Goal: Task Accomplishment & Management: Manage account settings

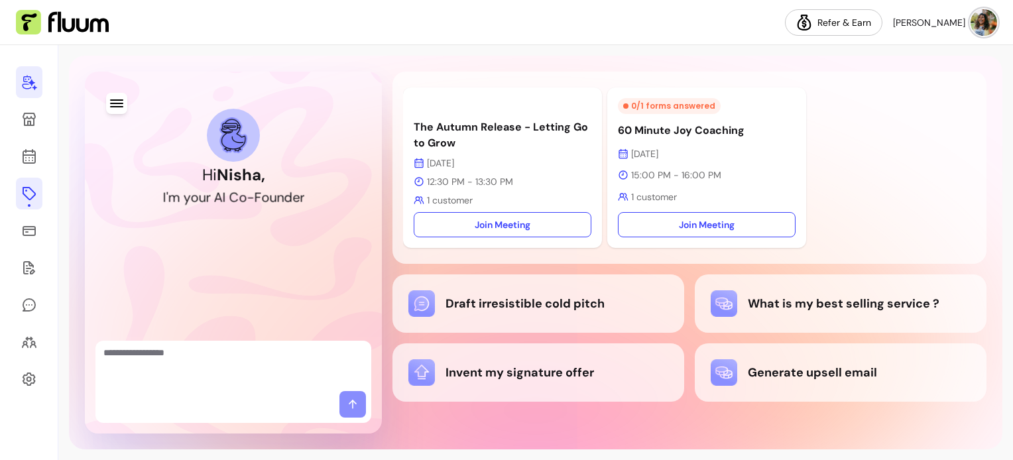
click at [28, 187] on icon at bounding box center [29, 193] width 13 height 13
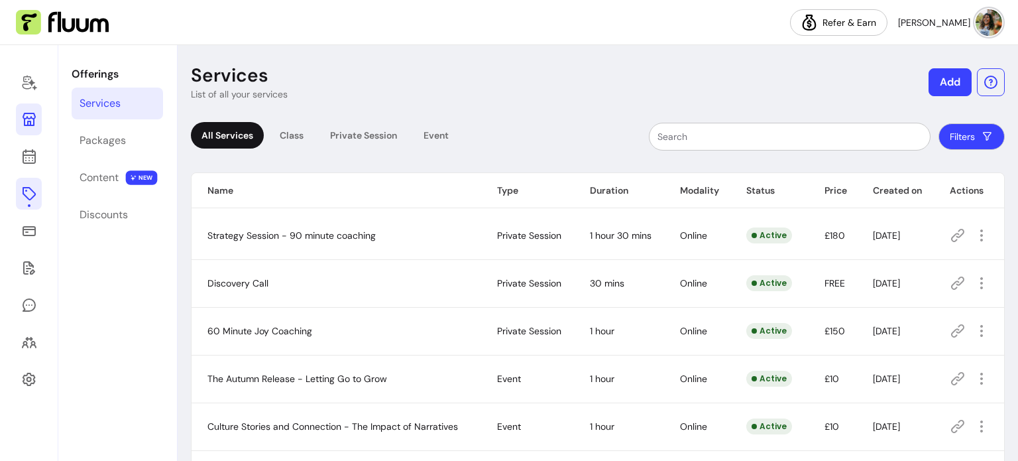
click at [27, 129] on link at bounding box center [29, 119] width 26 height 32
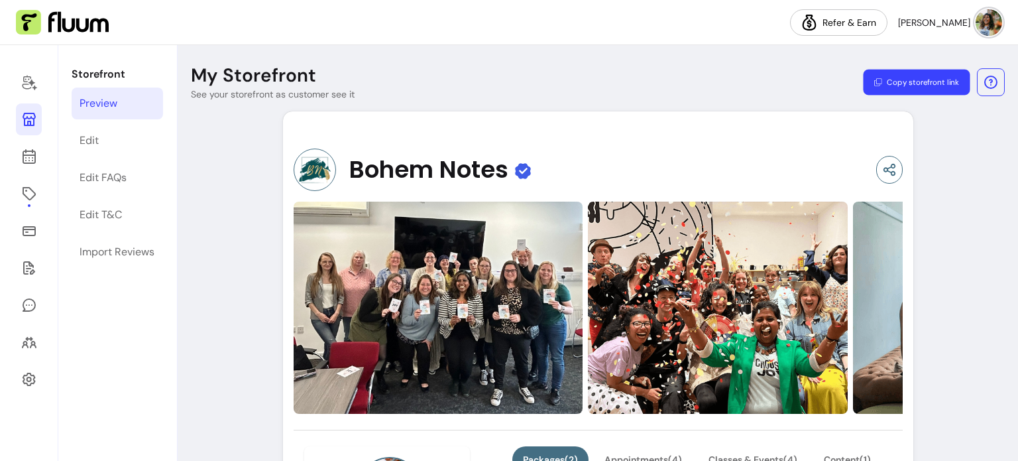
click at [904, 79] on button "Copy storefront link" at bounding box center [916, 83] width 107 height 26
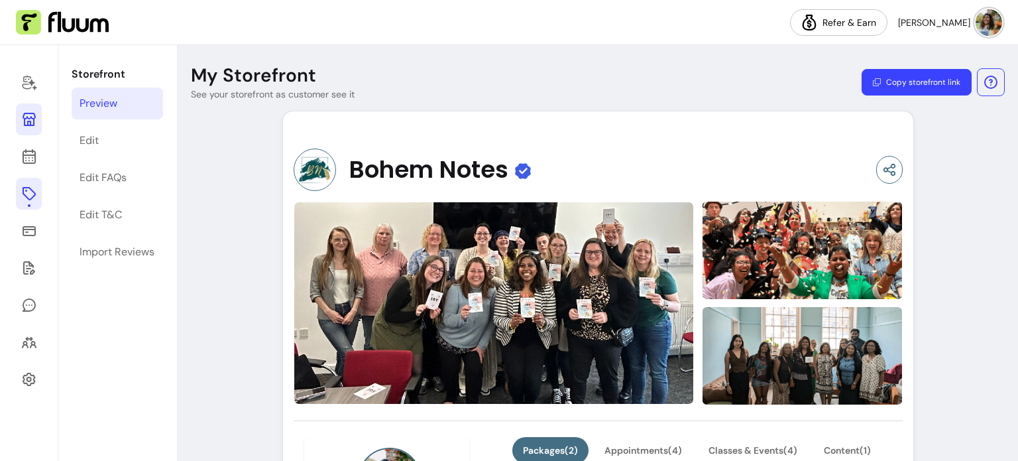
click at [25, 194] on icon at bounding box center [29, 194] width 16 height 16
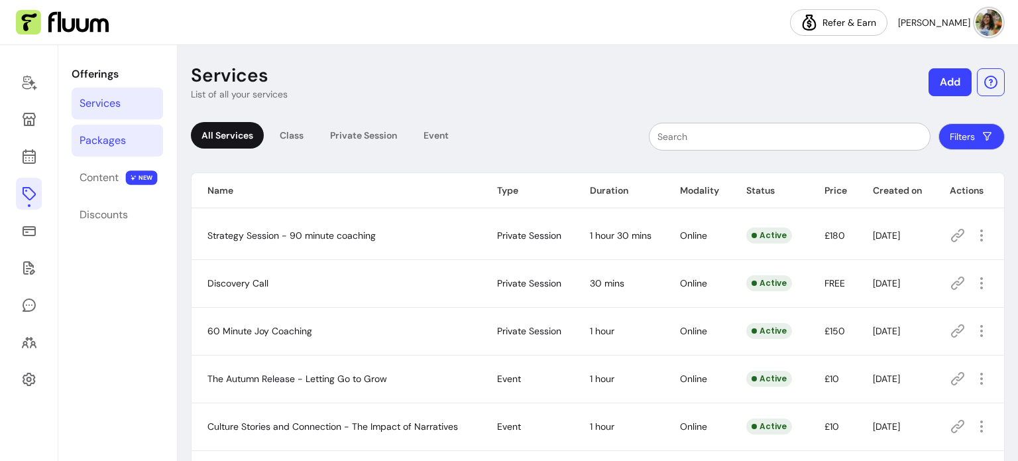
click at [115, 140] on div "Packages" at bounding box center [103, 141] width 46 height 16
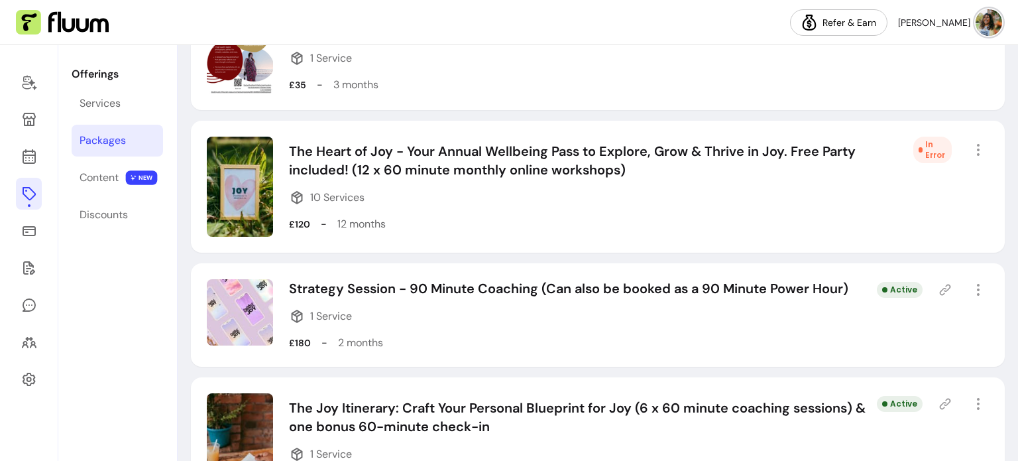
scroll to position [331, 0]
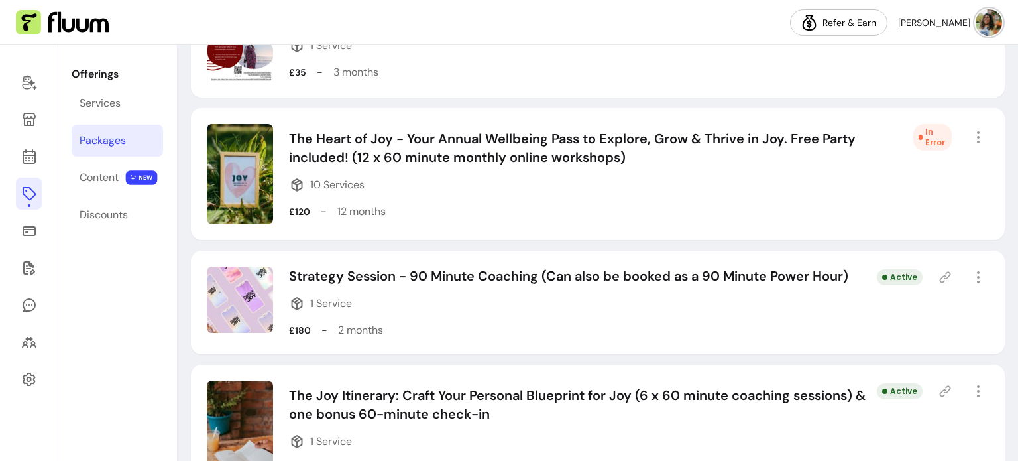
click at [922, 137] on div "In Error" at bounding box center [932, 137] width 38 height 27
click at [970, 140] on icon "button" at bounding box center [977, 137] width 15 height 15
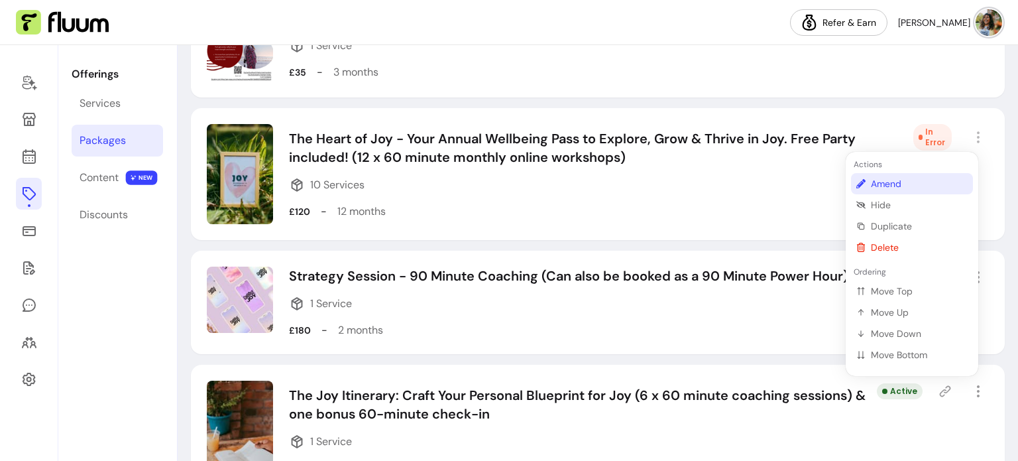
click at [892, 182] on span "Amend" at bounding box center [919, 183] width 97 height 13
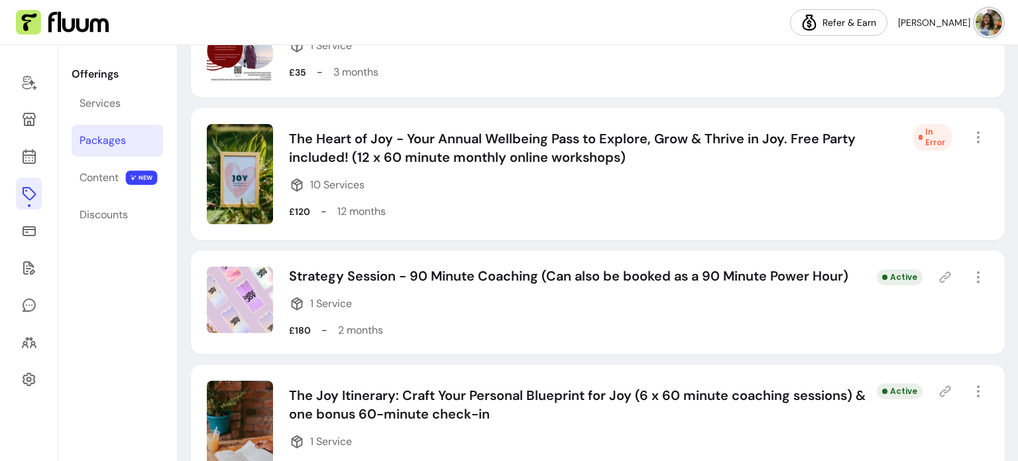
select select "***"
select select "******"
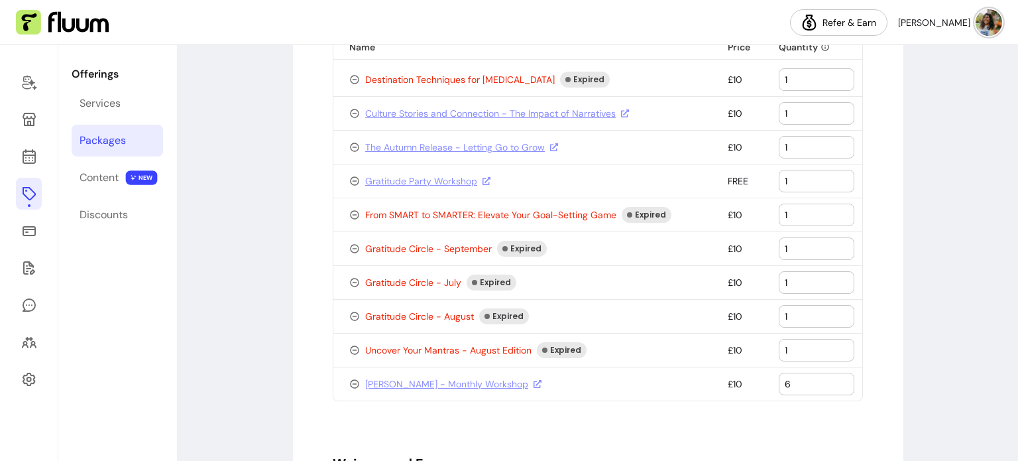
scroll to position [1127, 0]
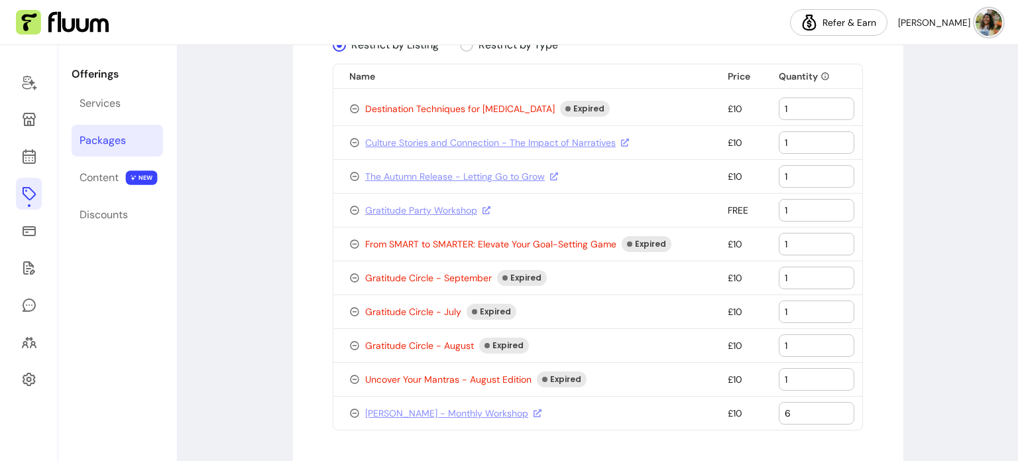
click at [785, 407] on input "6" at bounding box center [817, 412] width 64 height 13
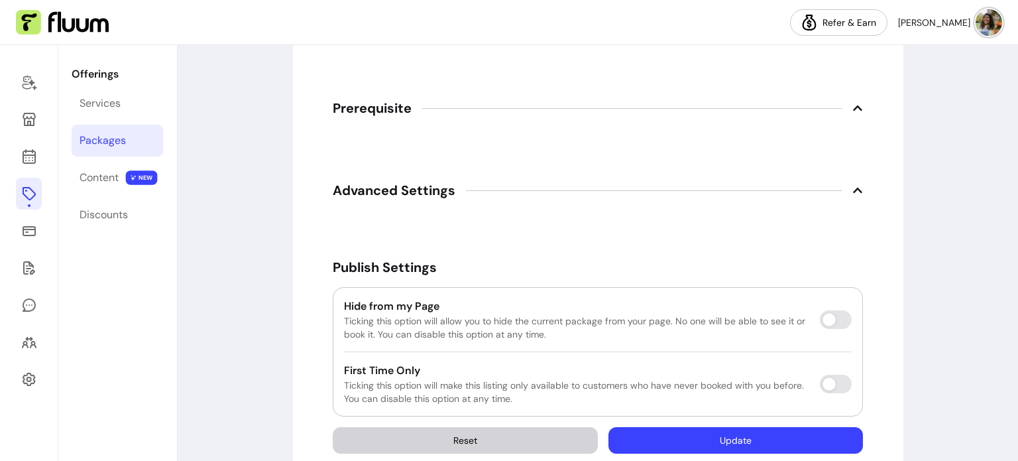
scroll to position [1639, 0]
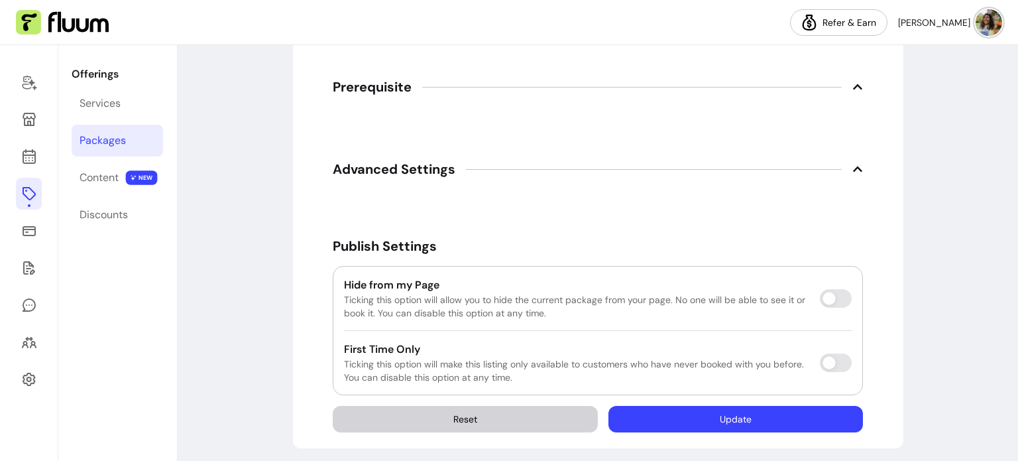
type input "10"
click at [814, 410] on button "Update" at bounding box center [736, 419] width 255 height 27
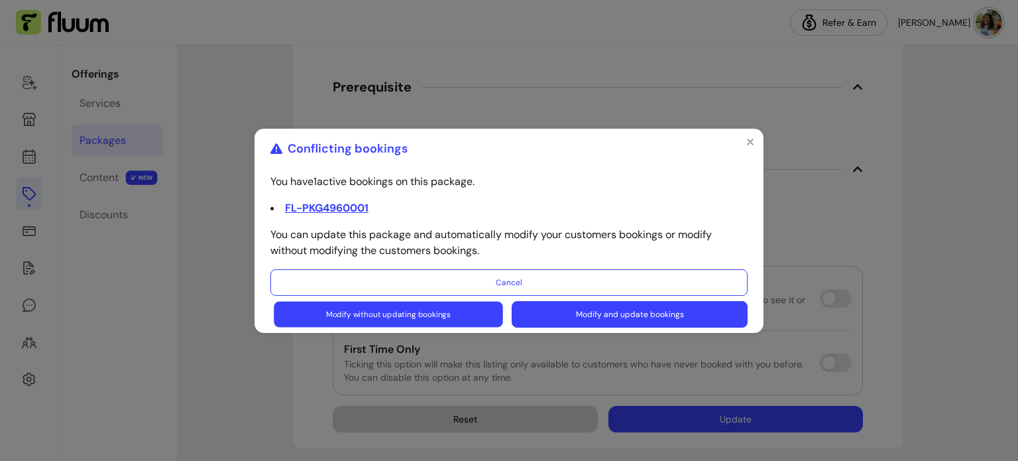
click at [430, 318] on button "Modify without updating bookings" at bounding box center [388, 314] width 229 height 26
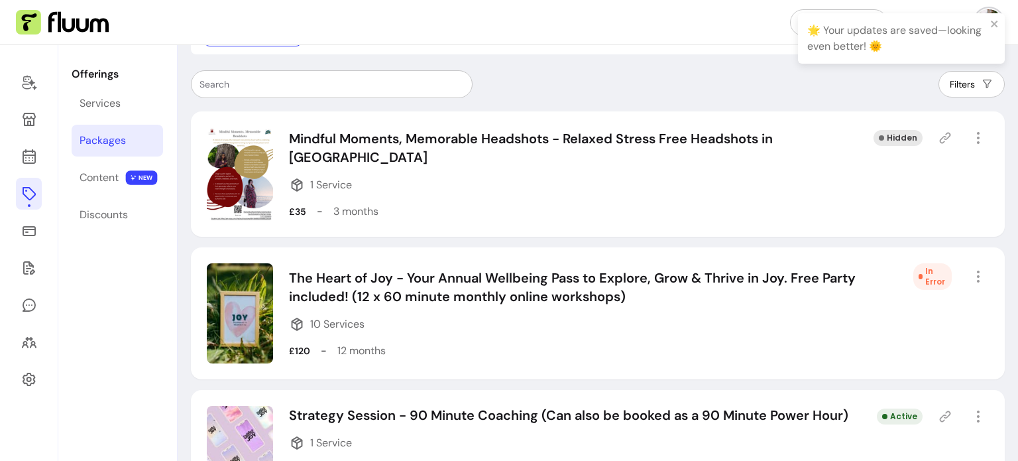
scroll to position [199, 0]
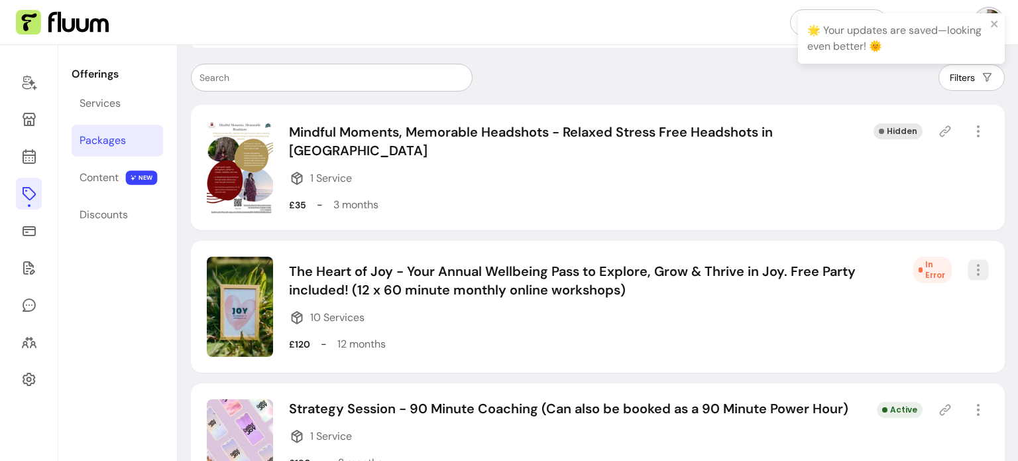
click at [972, 274] on icon "button" at bounding box center [977, 269] width 15 height 15
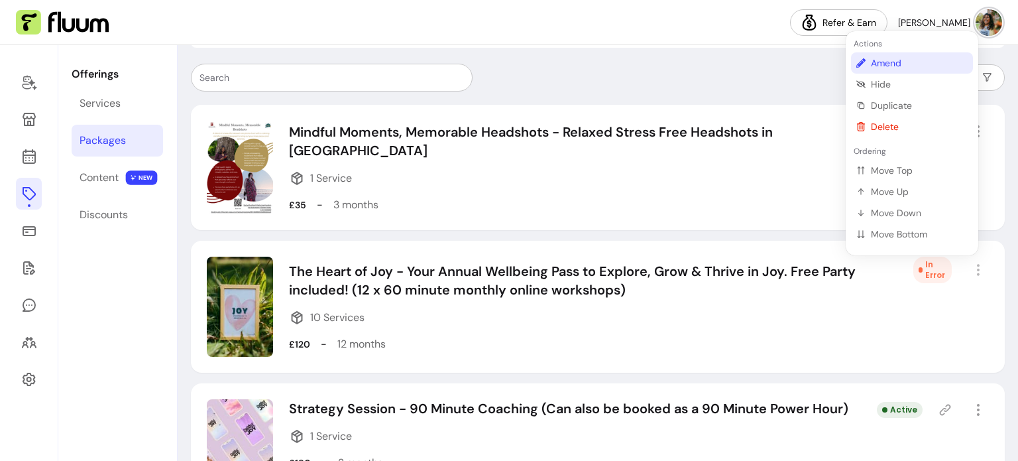
click at [887, 66] on span "Amend" at bounding box center [919, 62] width 97 height 13
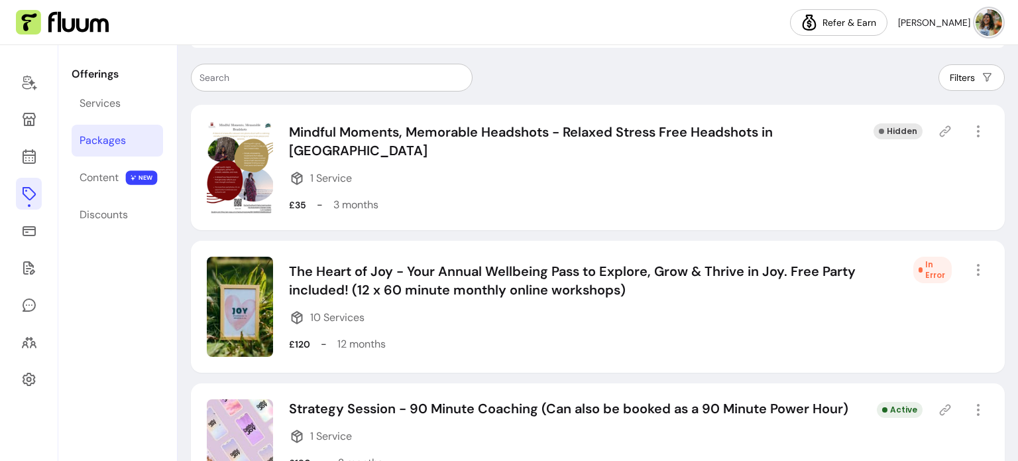
select select "***"
select select "******"
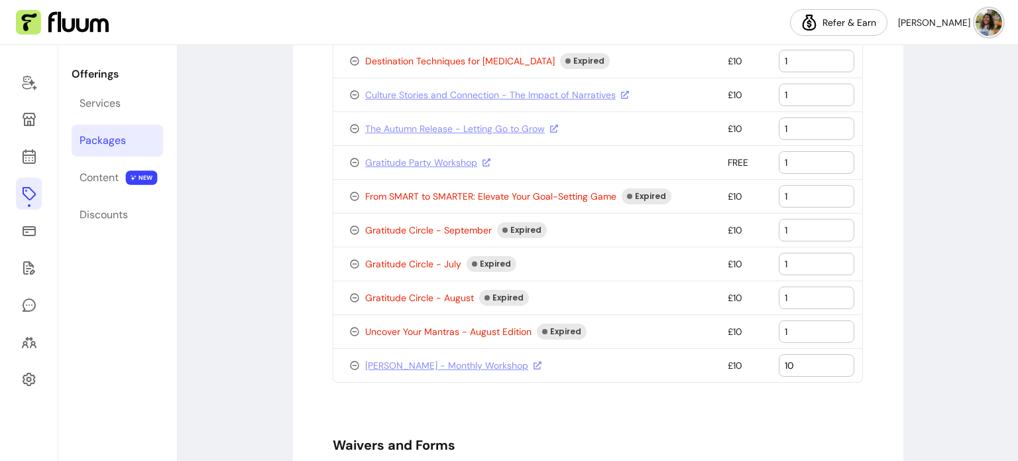
scroll to position [777, 0]
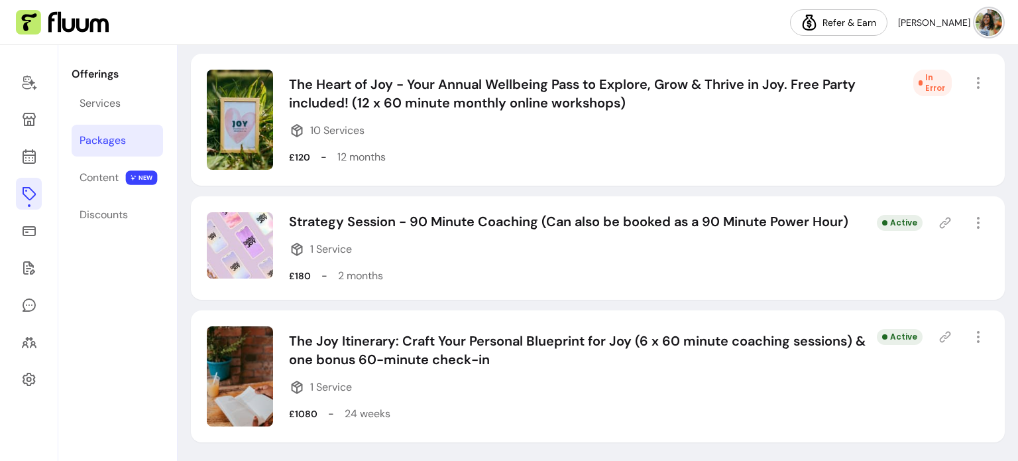
scroll to position [384, 0]
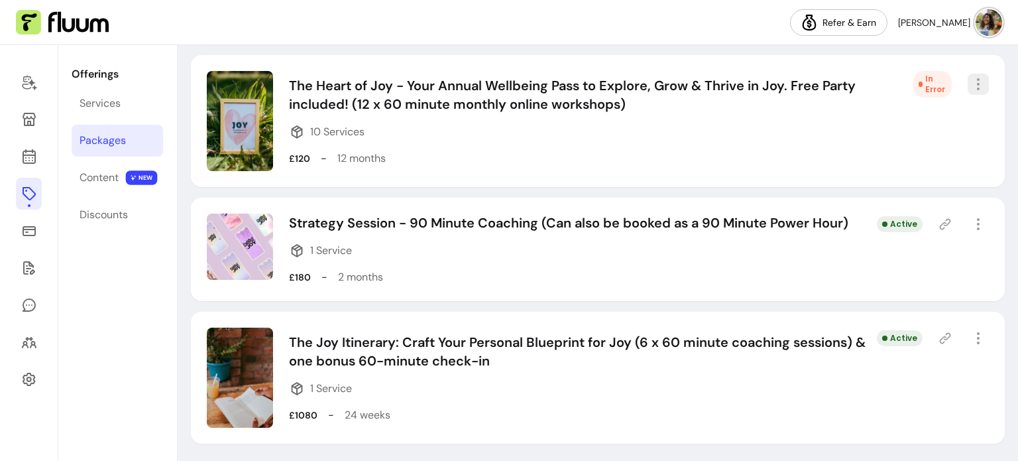
click at [971, 91] on icon "button" at bounding box center [978, 84] width 16 height 16
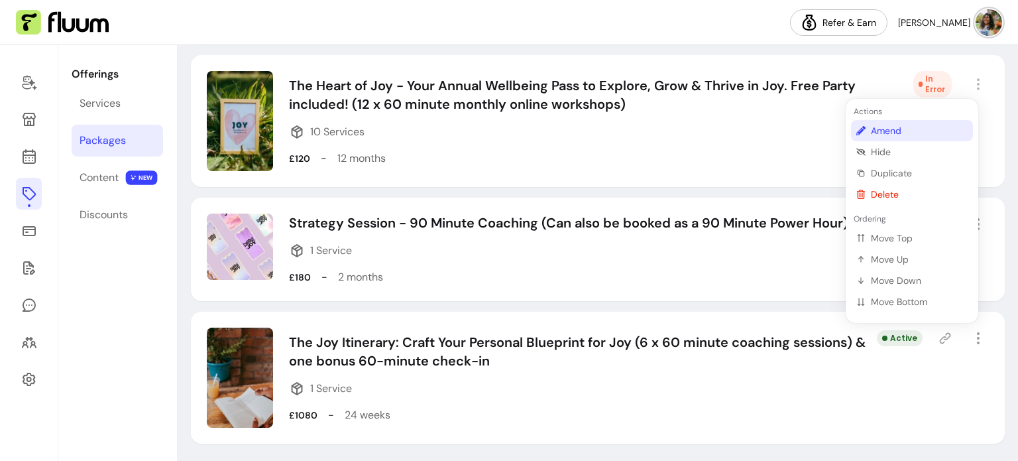
click at [895, 132] on span "Amend" at bounding box center [919, 130] width 97 height 13
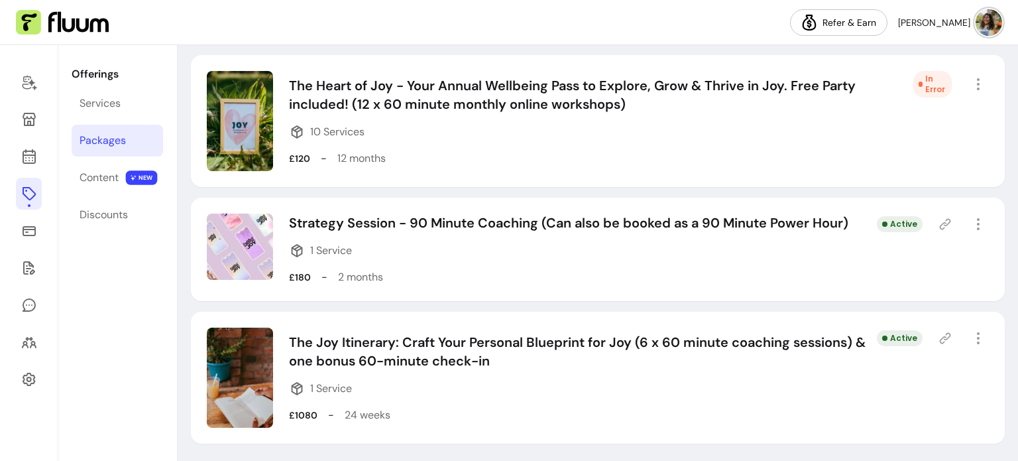
select select "***"
select select "******"
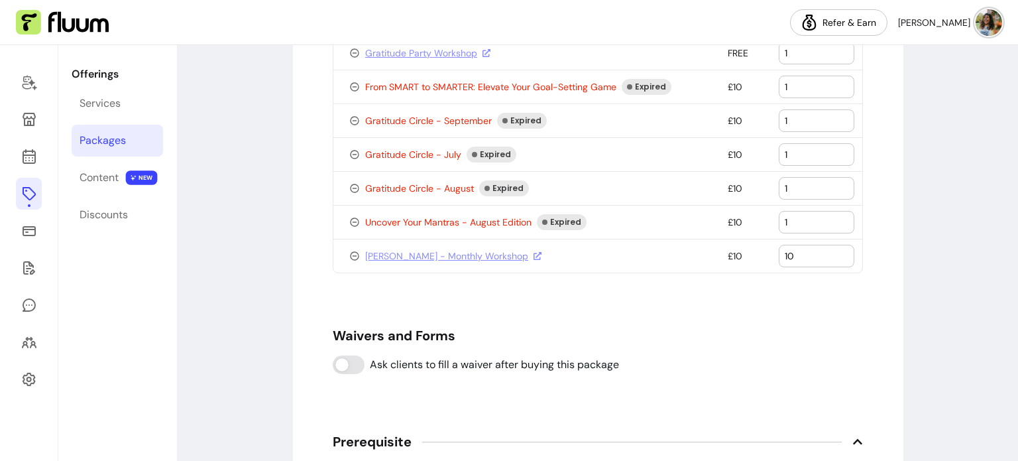
scroll to position [1307, 0]
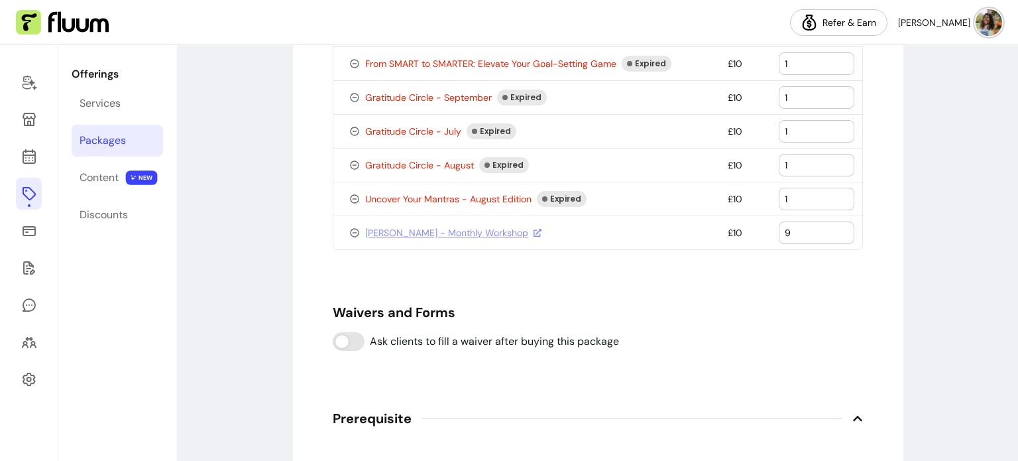
click at [839, 232] on input "9" at bounding box center [817, 232] width 64 height 13
type input "10"
click at [838, 227] on input "10" at bounding box center [817, 232] width 64 height 13
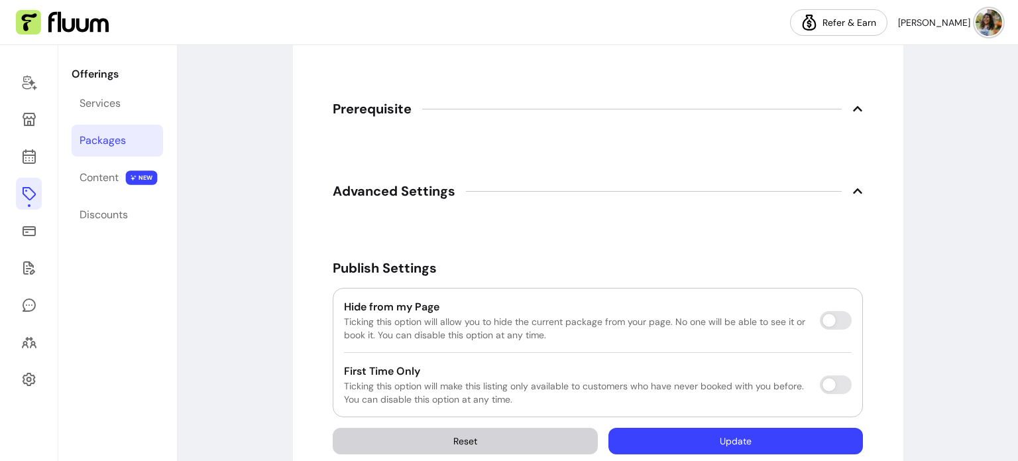
scroll to position [1639, 0]
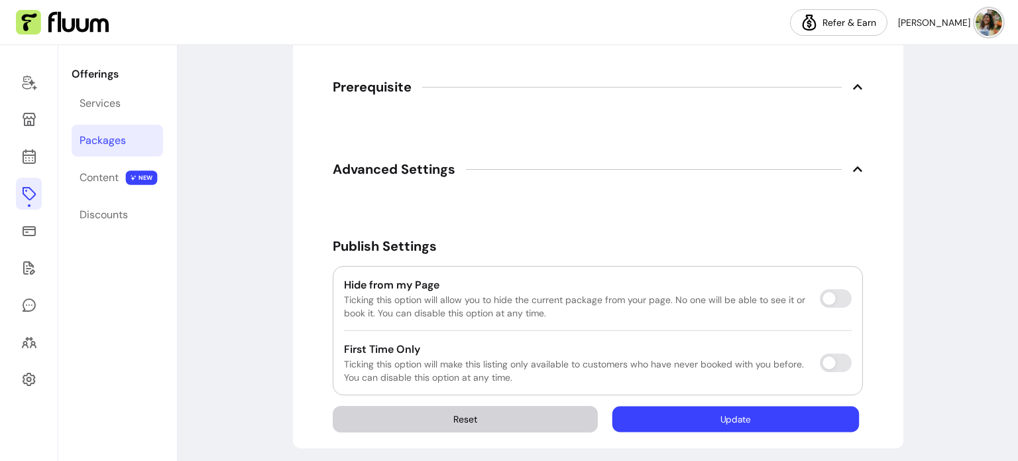
click at [732, 410] on button "Update" at bounding box center [735, 419] width 247 height 26
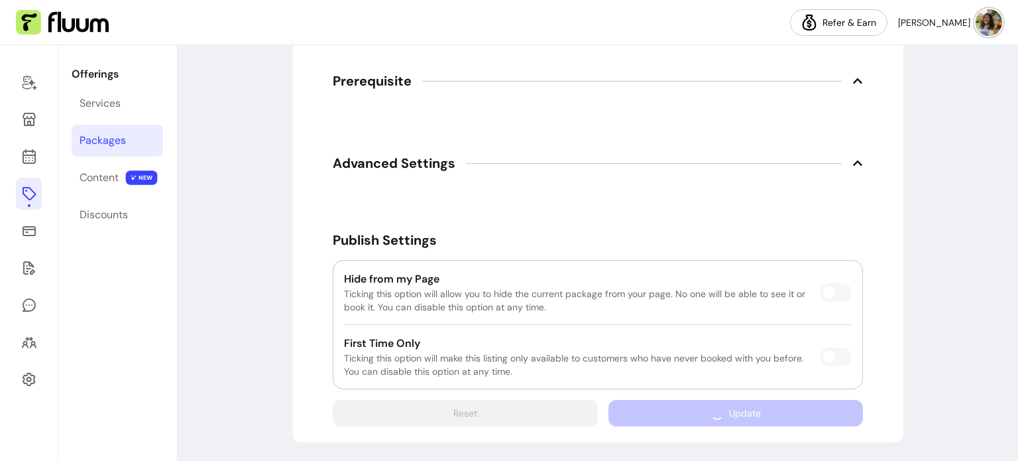
scroll to position [1607, 0]
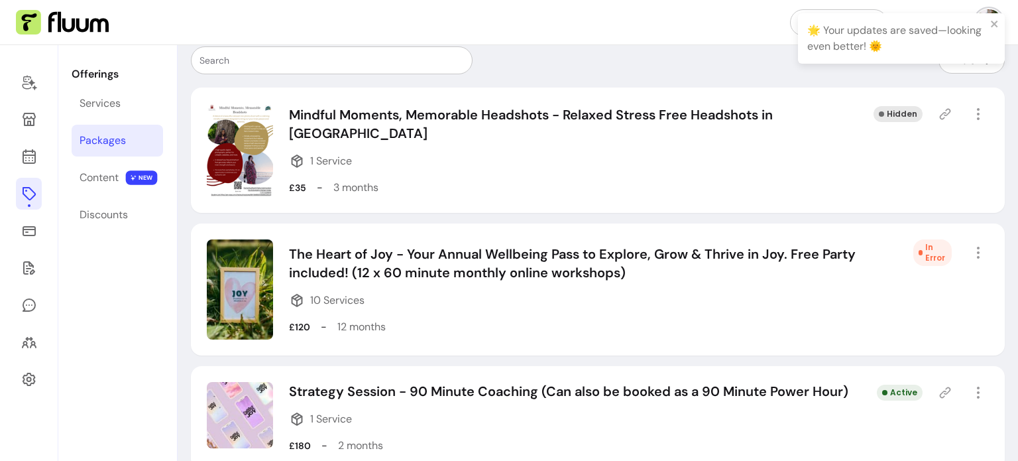
scroll to position [265, 0]
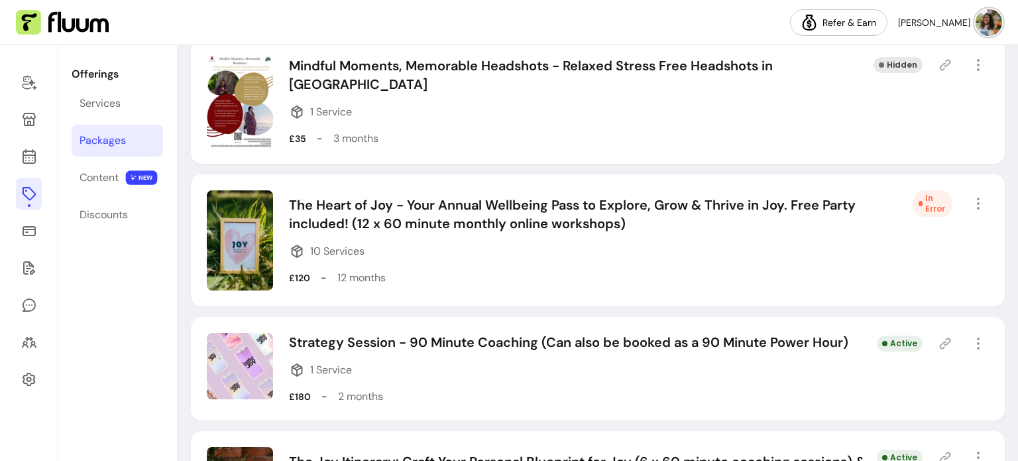
click at [329, 252] on span "10 Services" at bounding box center [337, 251] width 54 height 16
click at [970, 205] on icon "button" at bounding box center [978, 204] width 16 height 16
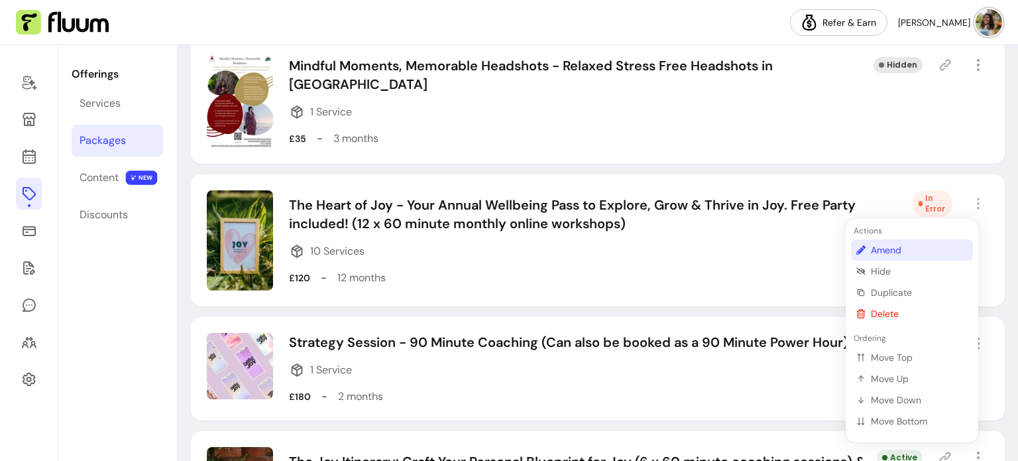
click at [868, 251] on li "Amend" at bounding box center [912, 249] width 122 height 21
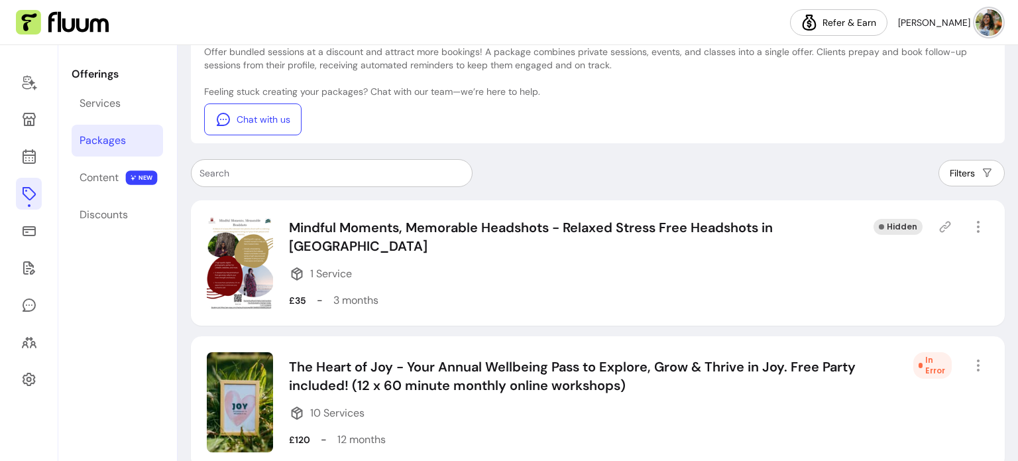
select select "***"
select select "******"
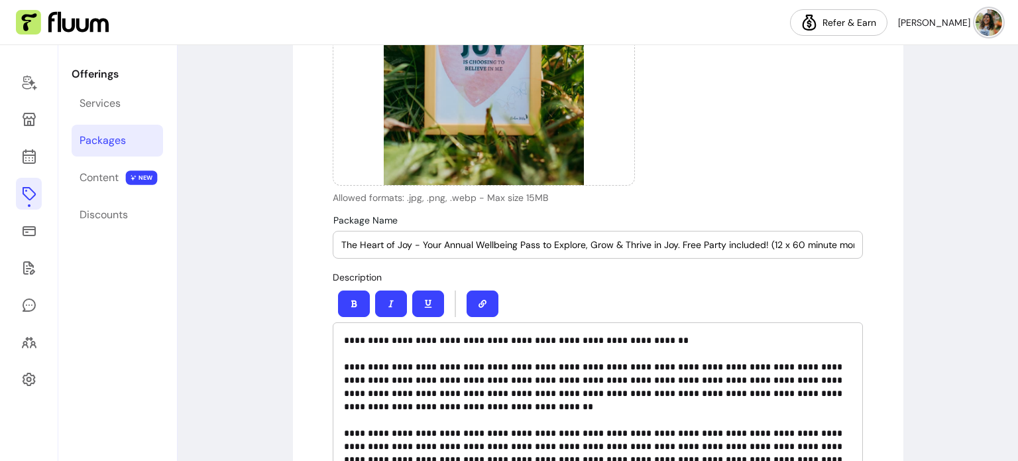
scroll to position [331, 0]
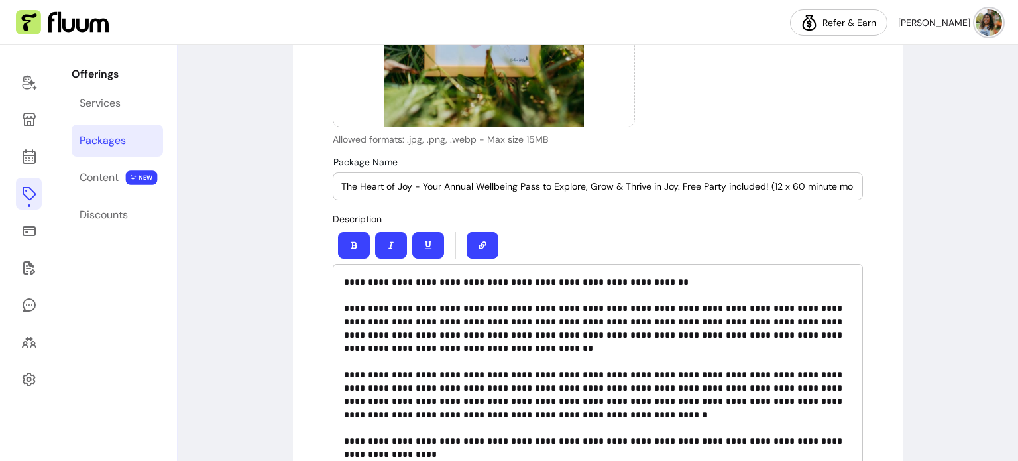
drag, startPoint x: 337, startPoint y: 188, endPoint x: 674, endPoint y: 186, distance: 337.4
click at [674, 186] on input "The Heart of Joy - Your Annual Wellbeing Pass to Explore, Grow & Thrive in Joy.…" at bounding box center [597, 186] width 513 height 13
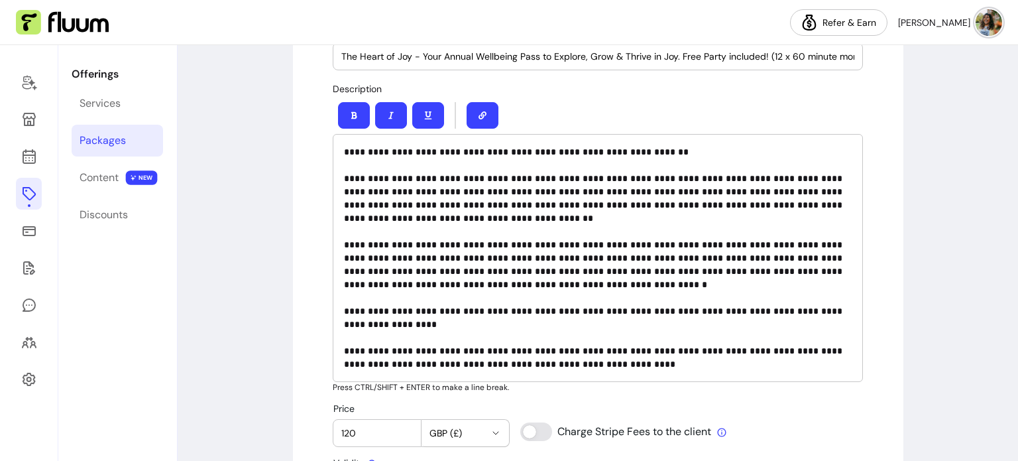
scroll to position [464, 0]
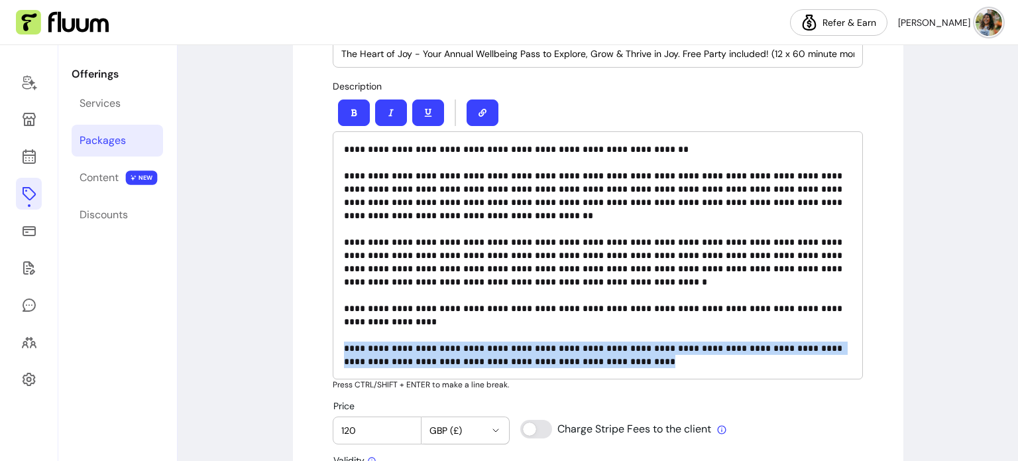
drag, startPoint x: 639, startPoint y: 361, endPoint x: 341, endPoint y: 347, distance: 298.6
click at [344, 347] on p "**********" at bounding box center [598, 255] width 508 height 225
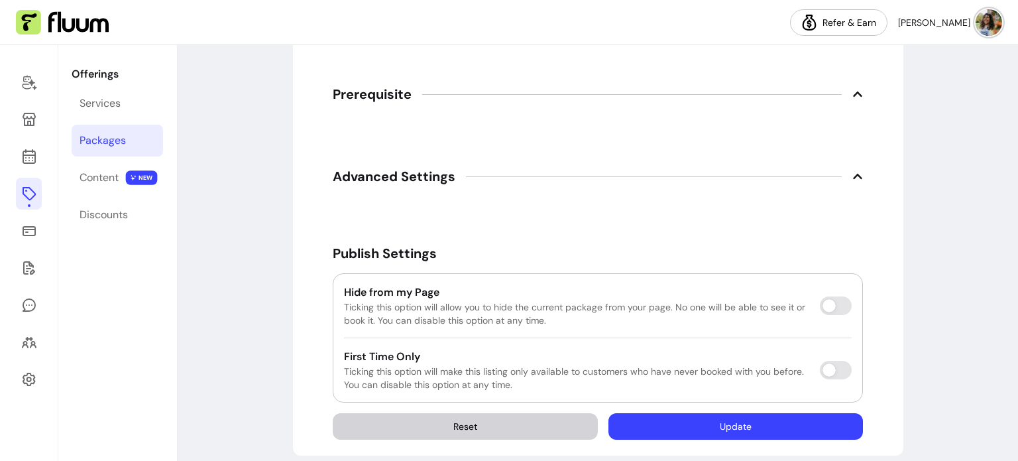
scroll to position [1612, 0]
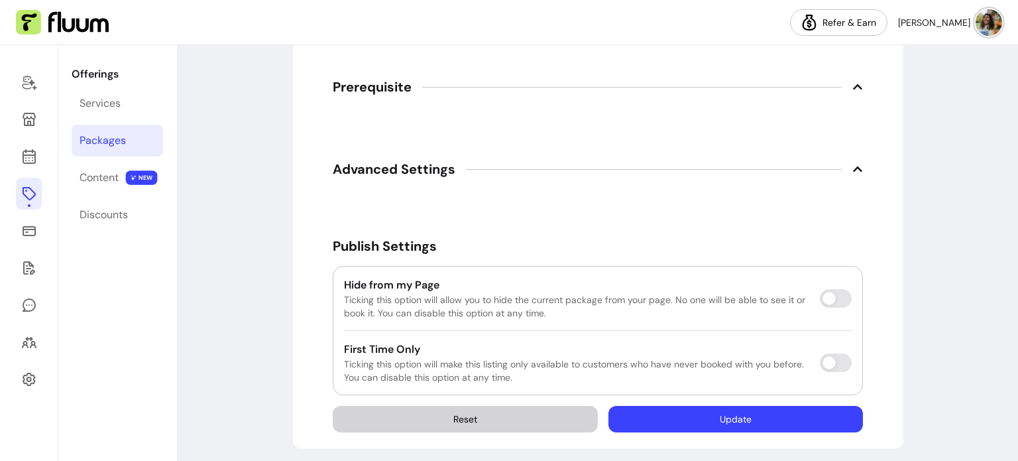
click at [743, 420] on button "Update" at bounding box center [736, 419] width 255 height 27
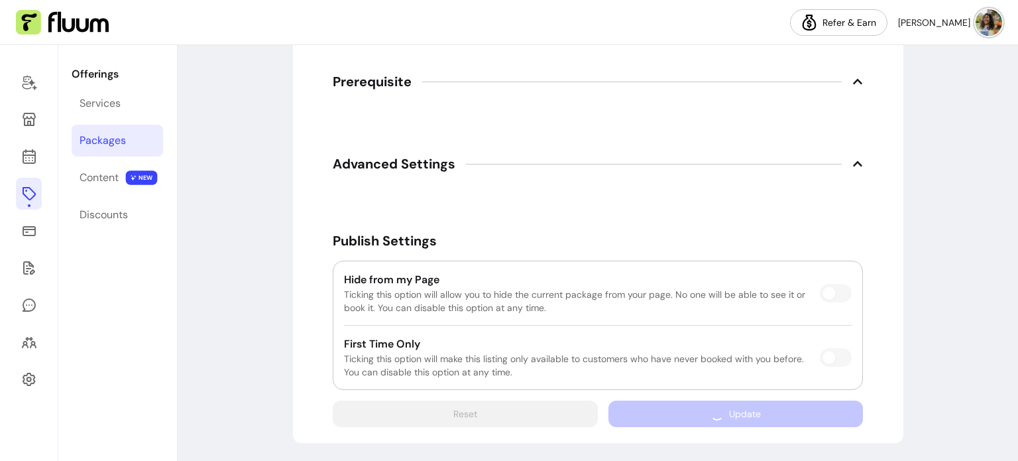
scroll to position [1607, 0]
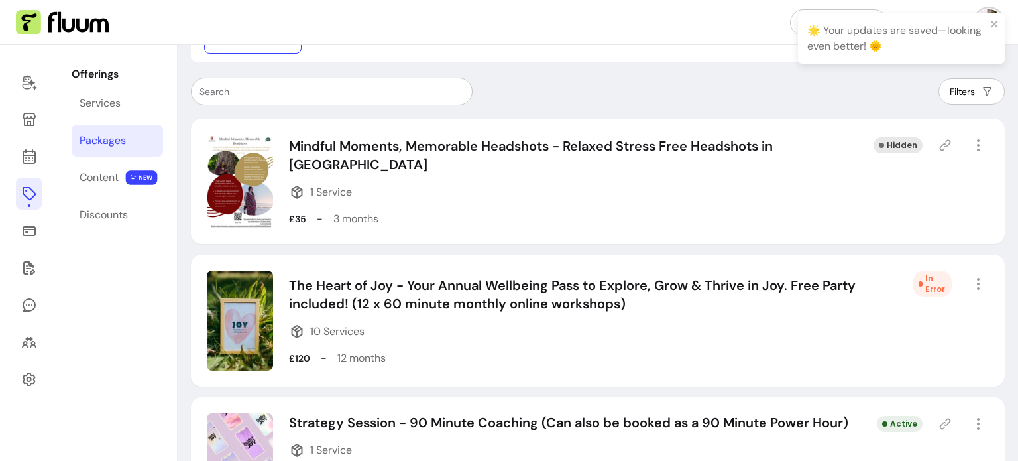
scroll to position [199, 0]
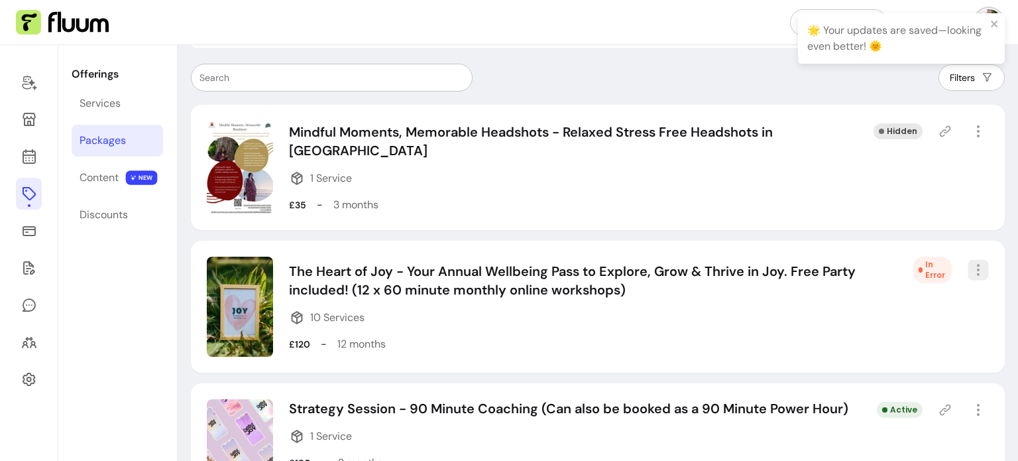
click at [970, 268] on icon "button" at bounding box center [977, 269] width 15 height 15
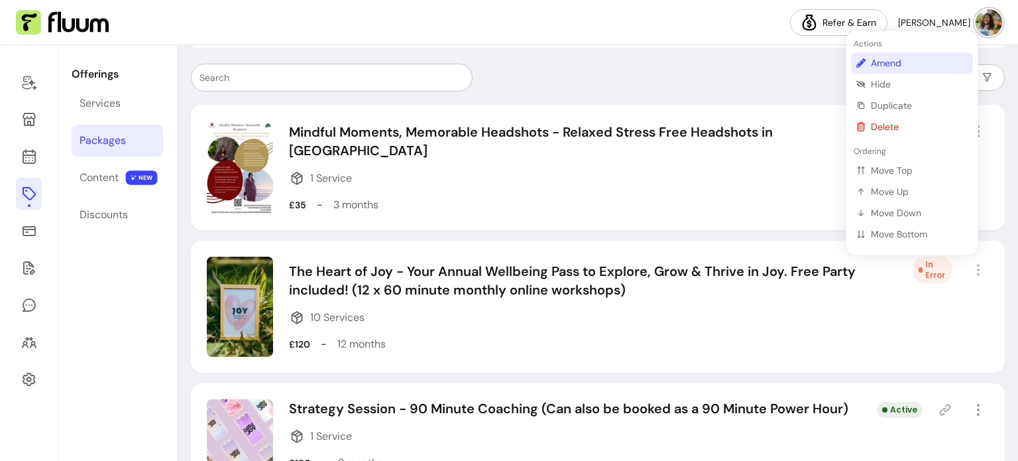
click at [892, 65] on span "Amend" at bounding box center [919, 62] width 97 height 13
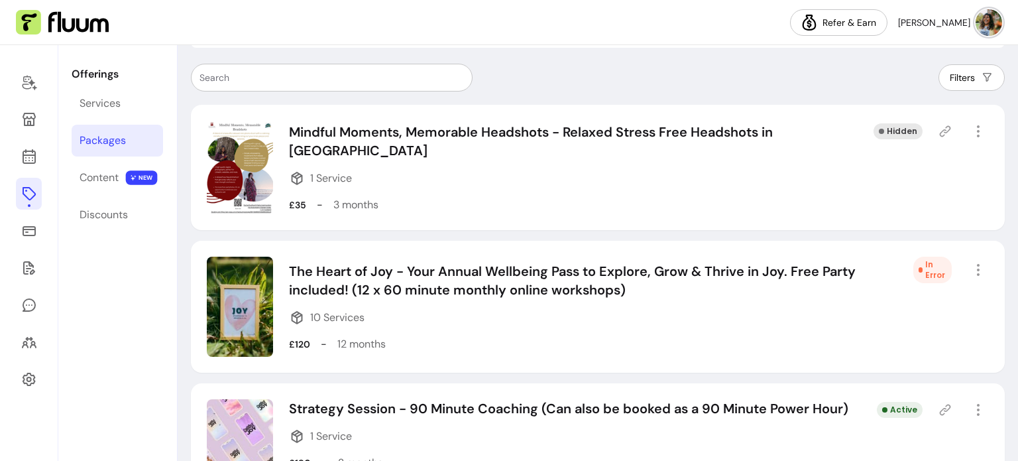
select select "***"
select select "******"
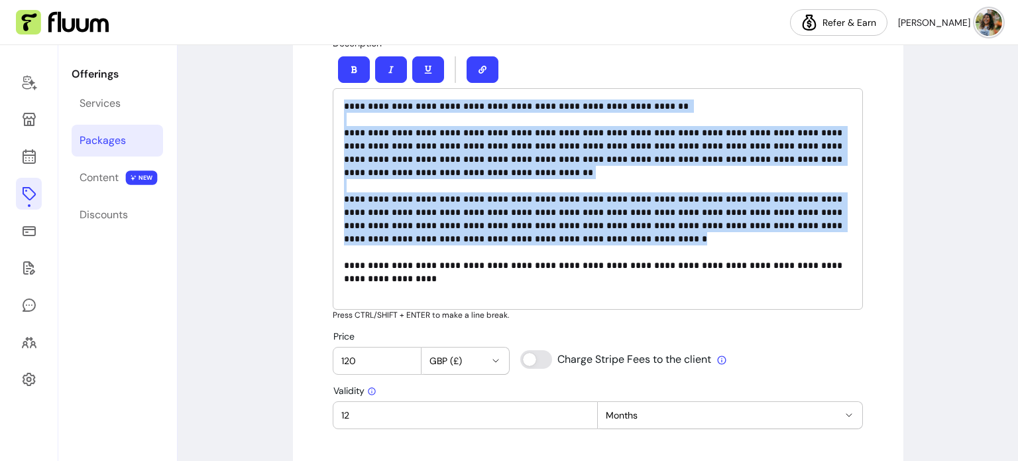
scroll to position [530, 0]
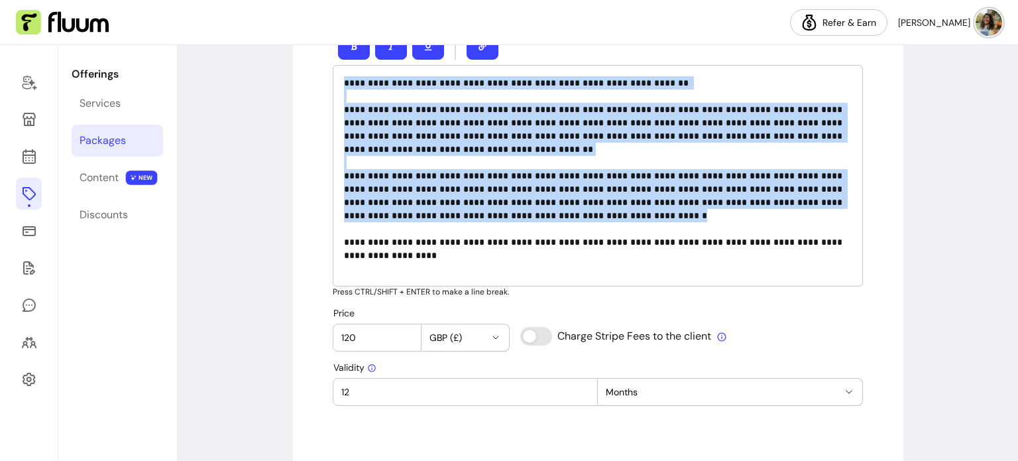
drag, startPoint x: 339, startPoint y: 150, endPoint x: 491, endPoint y: 213, distance: 164.0
click at [491, 213] on p "**********" at bounding box center [598, 175] width 508 height 199
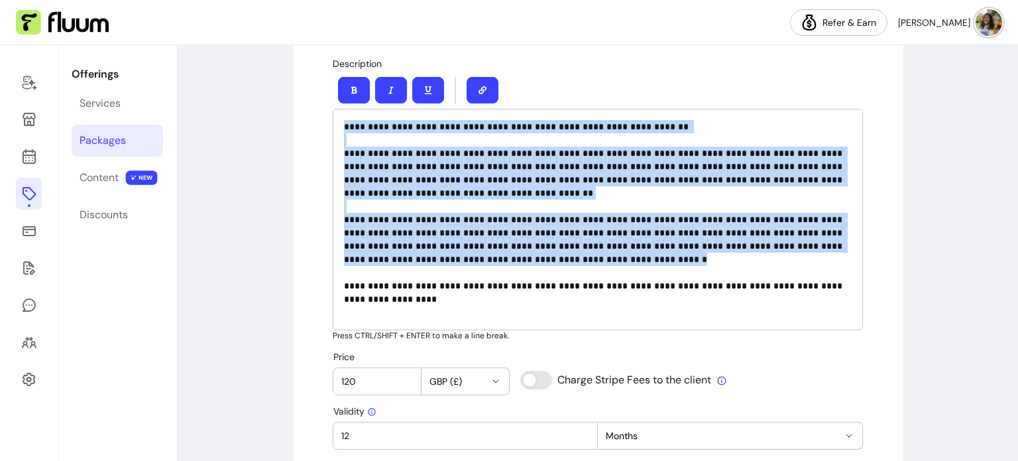
scroll to position [464, 0]
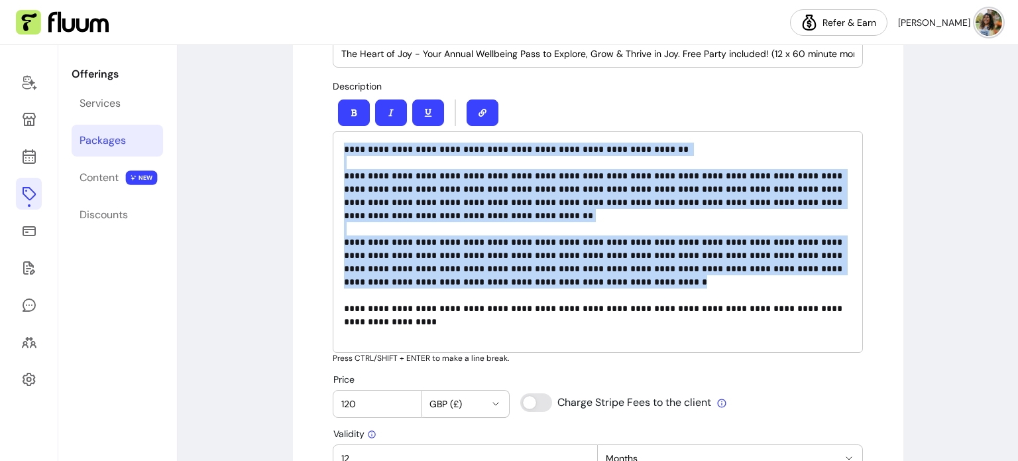
click at [398, 203] on p "**********" at bounding box center [598, 242] width 508 height 199
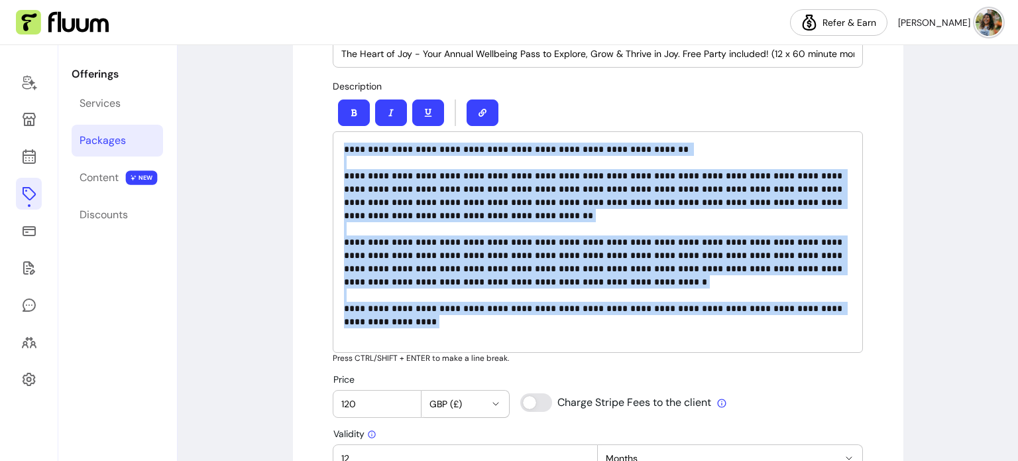
drag, startPoint x: 338, startPoint y: 146, endPoint x: 394, endPoint y: 329, distance: 192.1
click at [394, 329] on div "**********" at bounding box center [598, 241] width 530 height 221
copy p "**********"
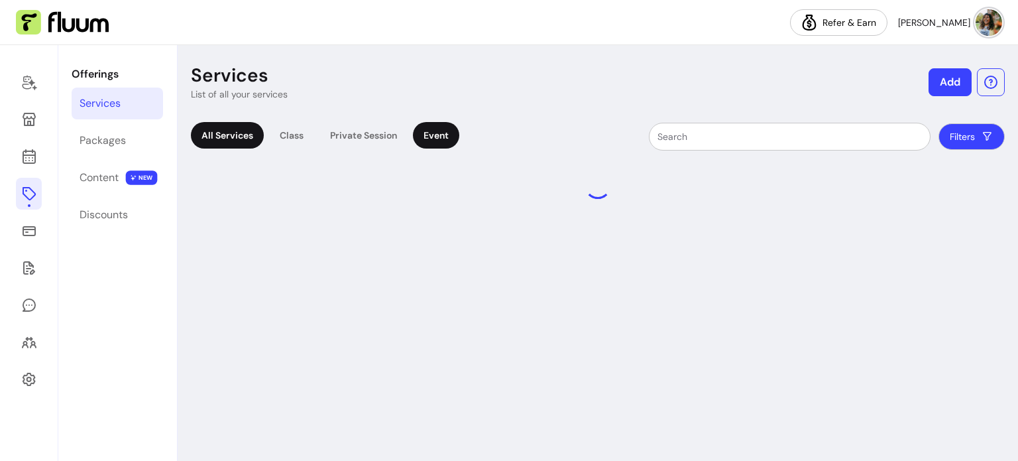
click at [445, 137] on div "Event" at bounding box center [436, 135] width 46 height 27
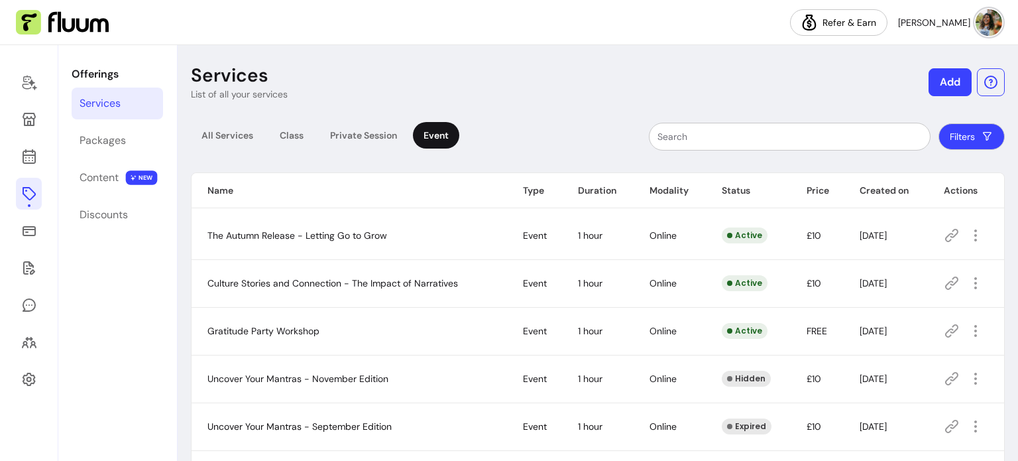
click at [949, 233] on icon at bounding box center [951, 235] width 13 height 13
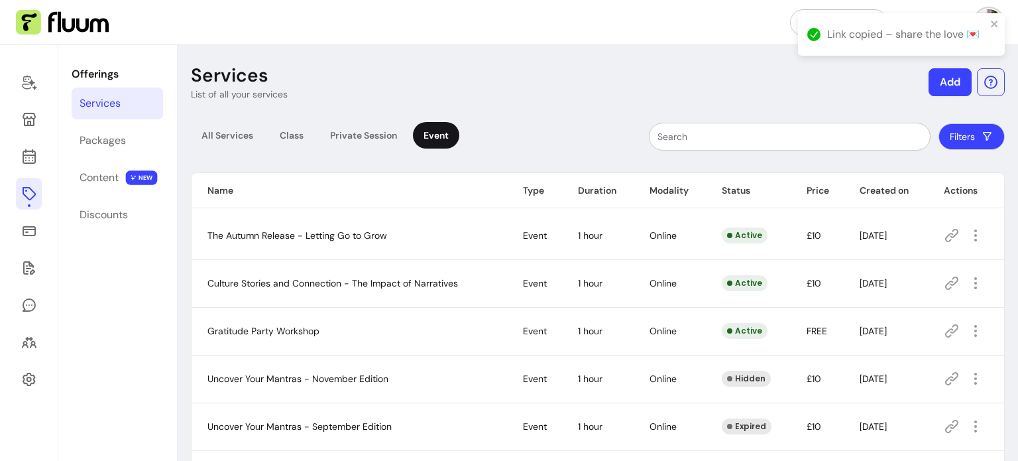
click at [441, 141] on div "Event" at bounding box center [436, 135] width 46 height 27
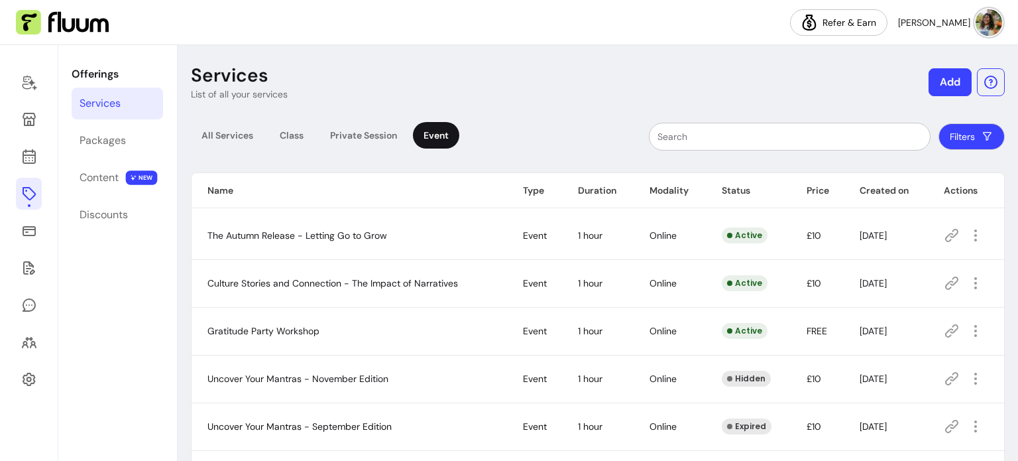
click at [946, 284] on icon at bounding box center [951, 282] width 13 height 13
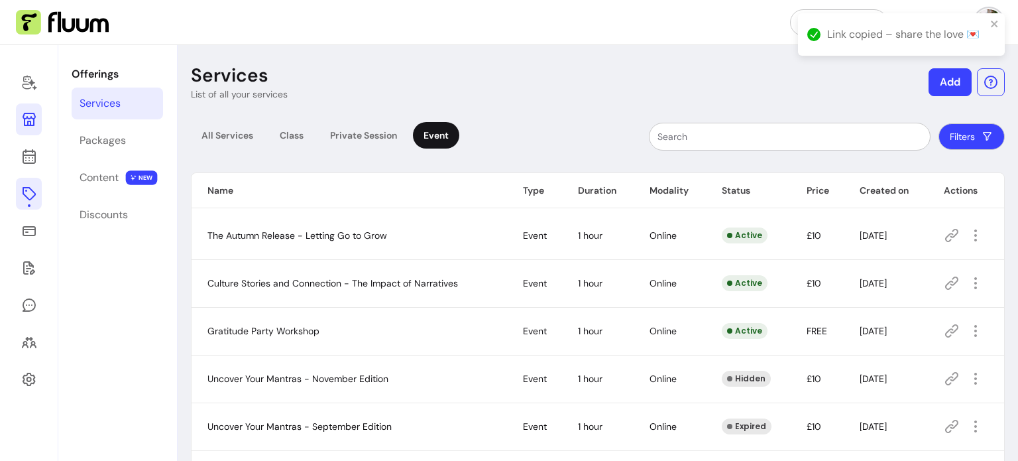
click at [34, 124] on icon at bounding box center [29, 119] width 16 height 16
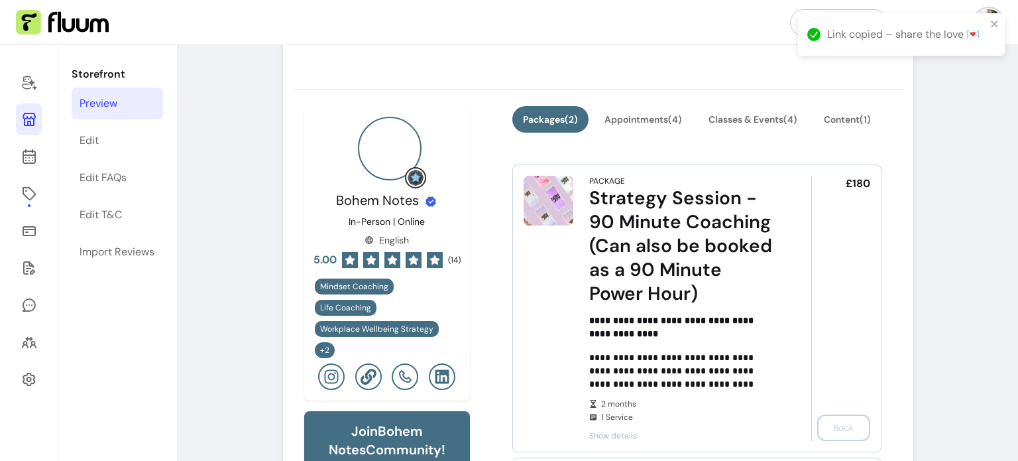
scroll to position [331, 0]
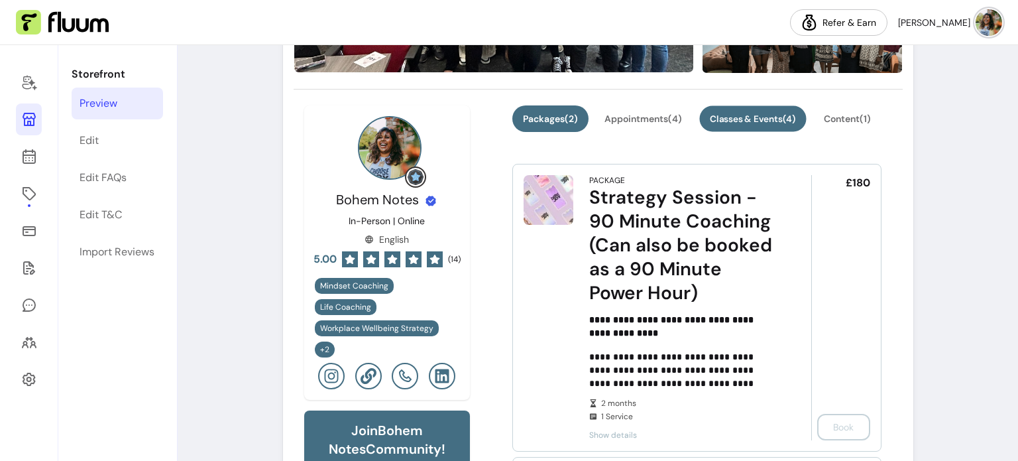
click at [757, 121] on button "Classes & Events ( 4 )" at bounding box center [752, 119] width 107 height 26
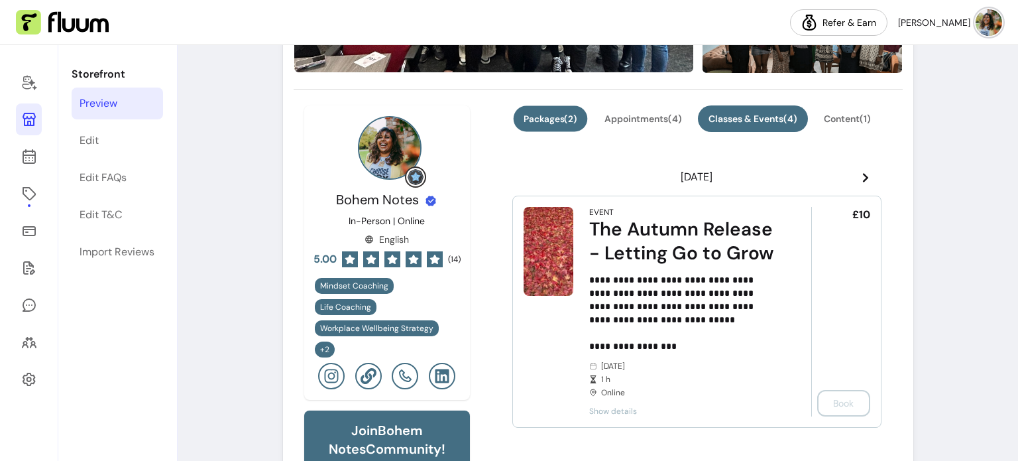
click at [541, 119] on button "Packages ( 2 )" at bounding box center [550, 119] width 74 height 26
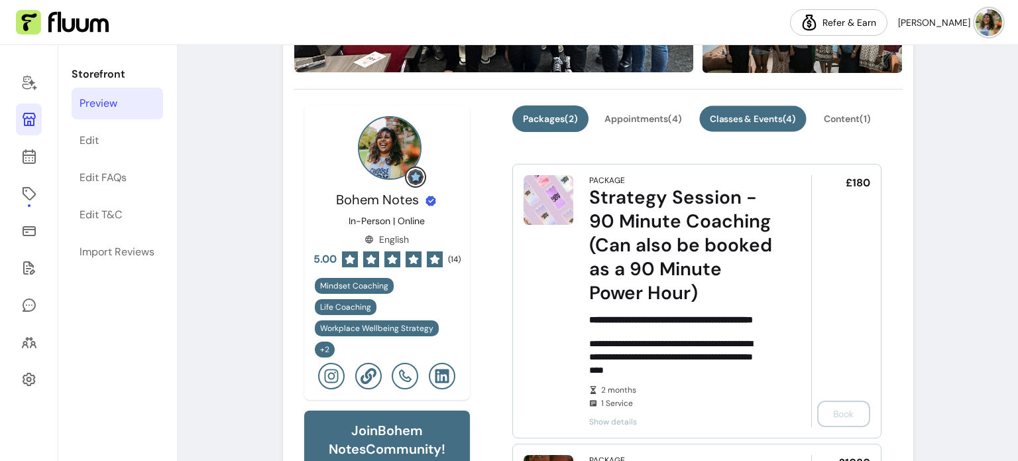
click at [721, 115] on button "Classes & Events ( 4 )" at bounding box center [752, 119] width 107 height 26
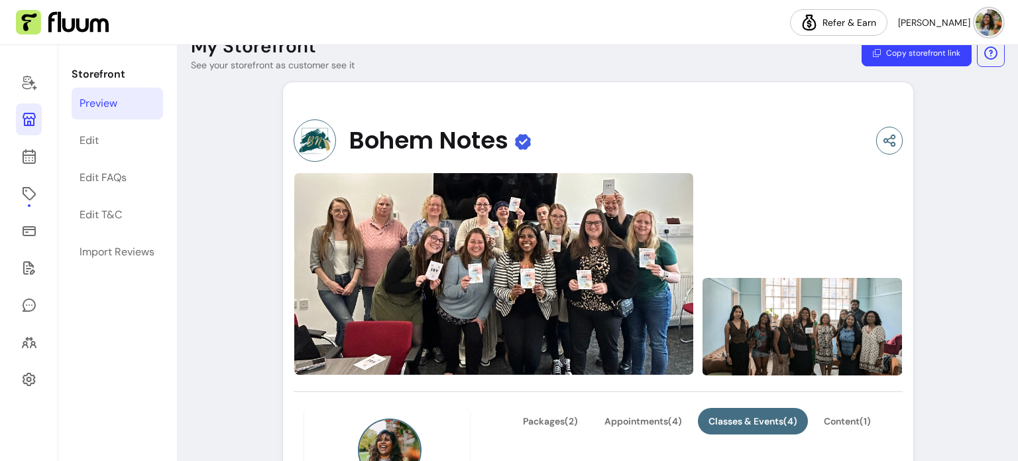
scroll to position [0, 0]
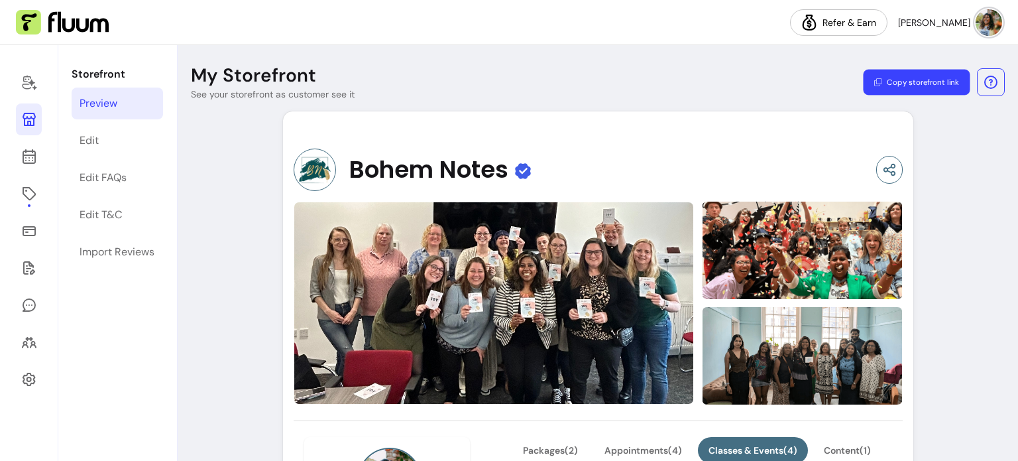
click at [939, 85] on button "Copy storefront link" at bounding box center [916, 83] width 107 height 26
click at [928, 83] on button "Copy storefront link" at bounding box center [916, 83] width 107 height 26
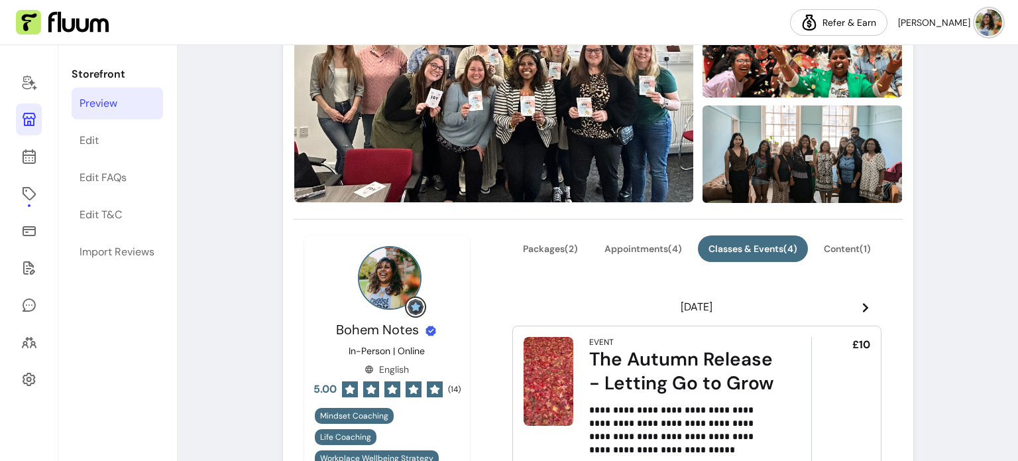
scroll to position [199, 0]
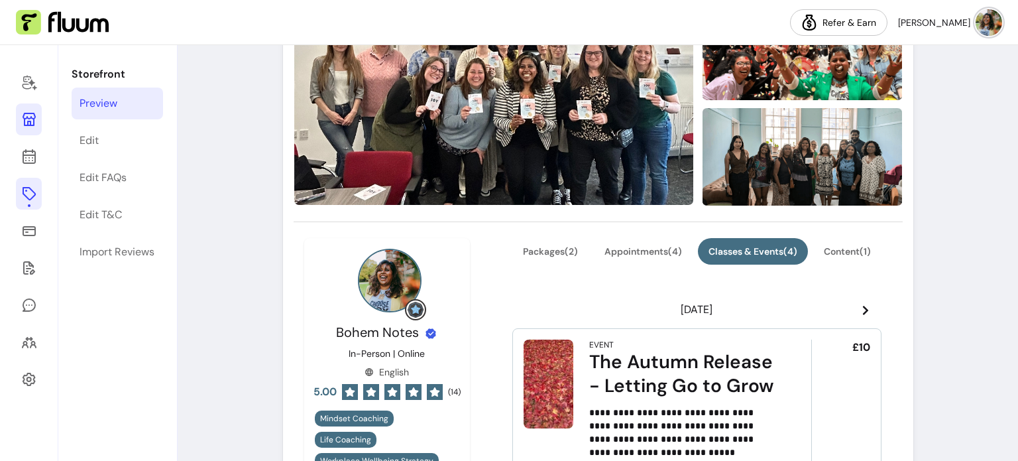
click at [23, 194] on icon at bounding box center [29, 194] width 16 height 16
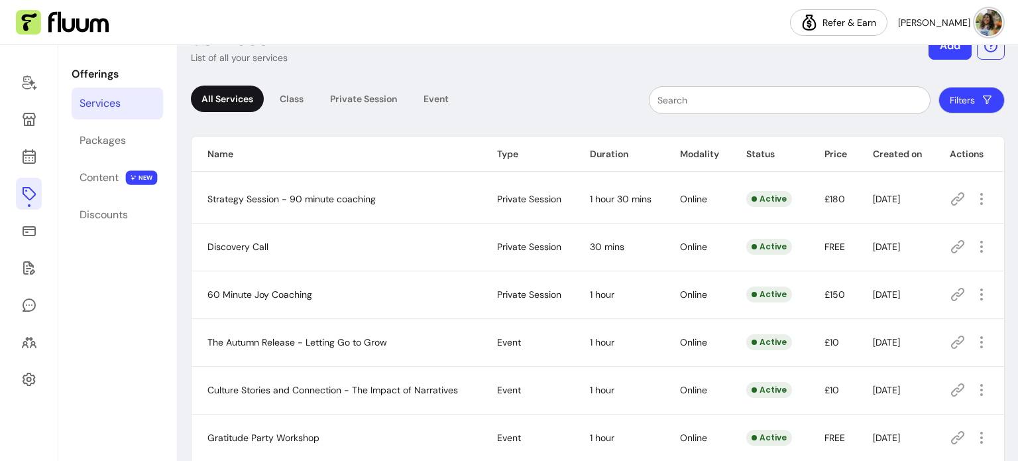
scroll to position [66, 0]
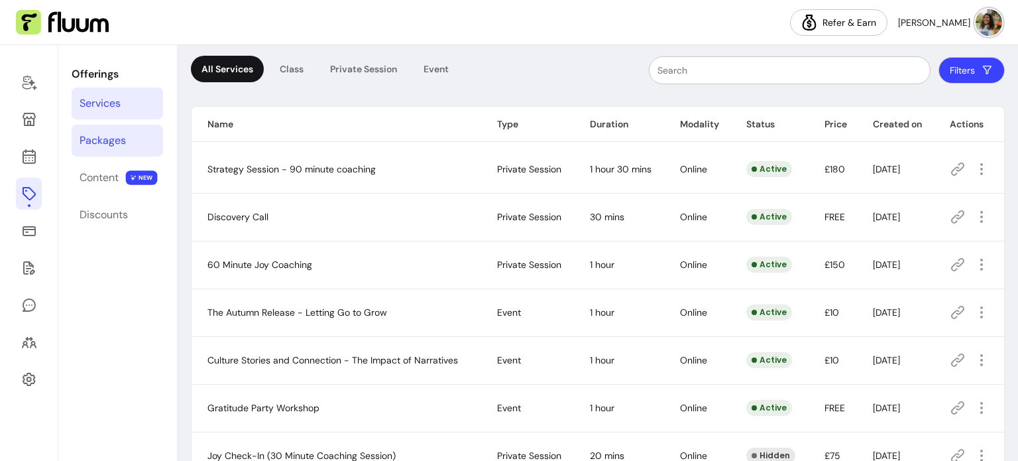
click at [115, 141] on div "Packages" at bounding box center [103, 141] width 46 height 16
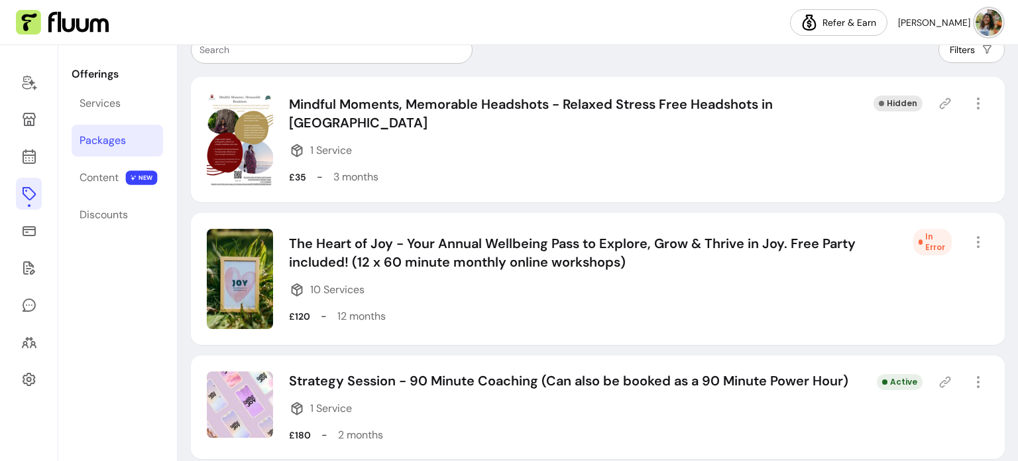
scroll to position [265, 0]
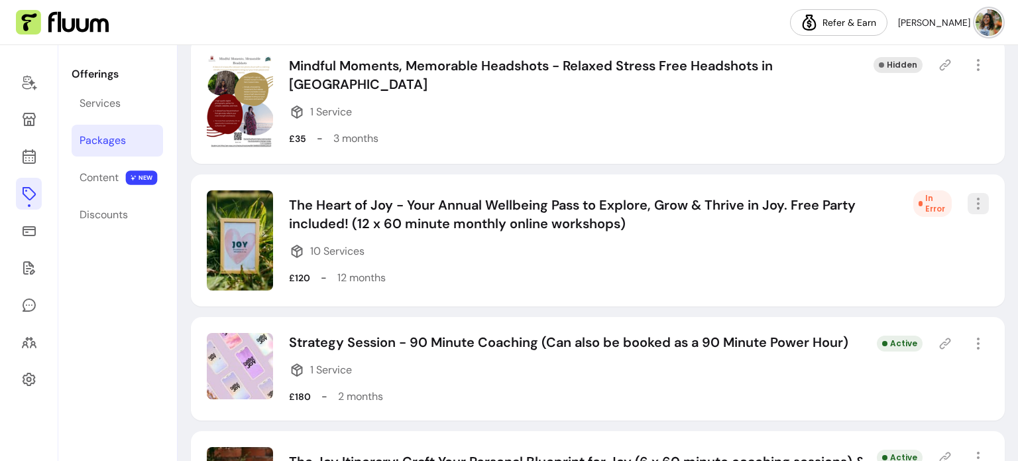
click at [970, 209] on icon "button" at bounding box center [978, 204] width 16 height 16
click at [777, 233] on div "The Heart of Joy - Your Annual Wellbeing Pass to Explore, Grow & Thrive in Joy.…" at bounding box center [601, 241] width 624 height 90
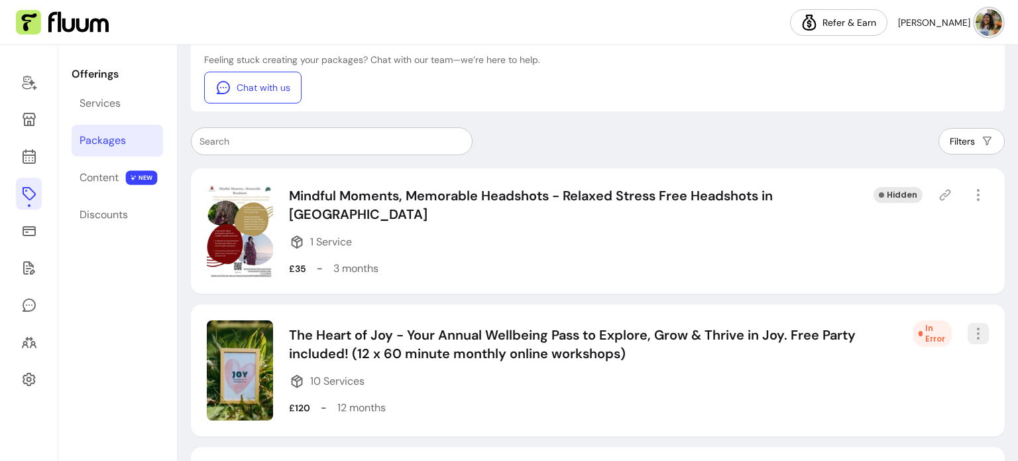
scroll to position [133, 0]
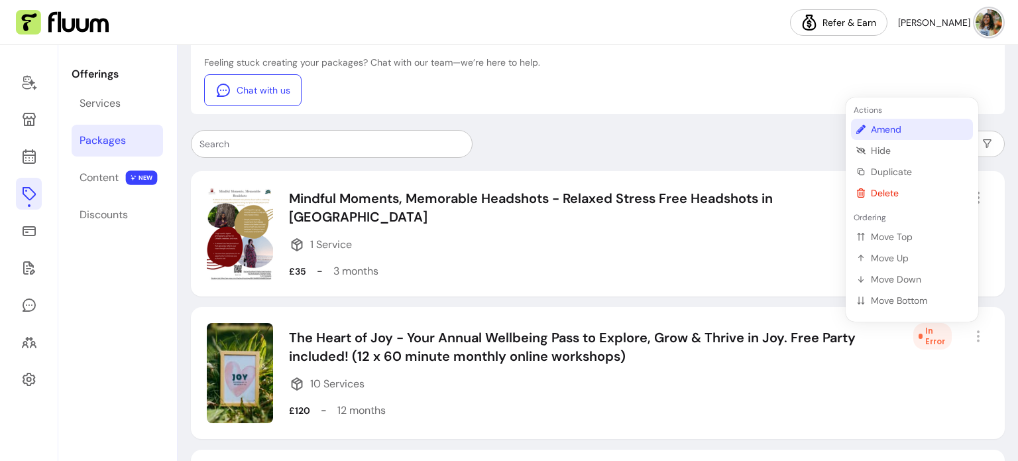
click at [881, 131] on span "Amend" at bounding box center [919, 129] width 97 height 13
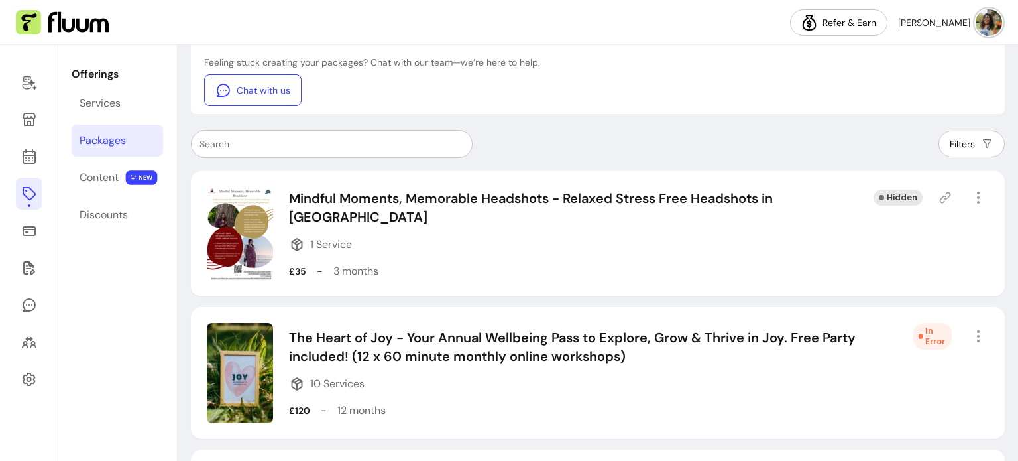
select select "***"
select select "******"
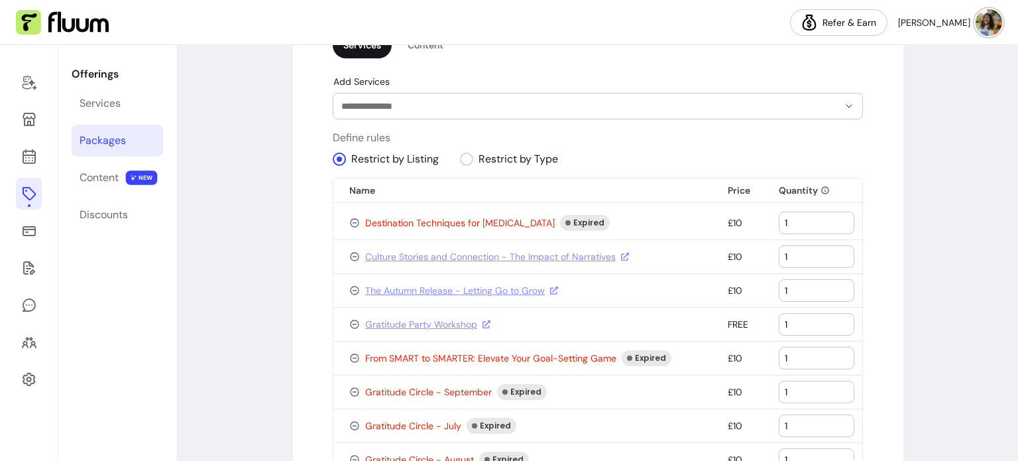
scroll to position [994, 0]
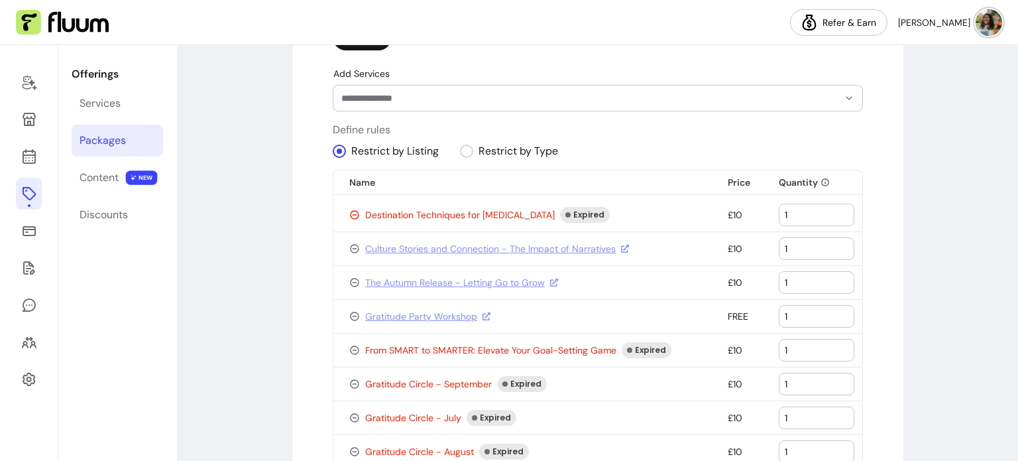
click at [347, 217] on icon at bounding box center [402, 250] width 150 height 126
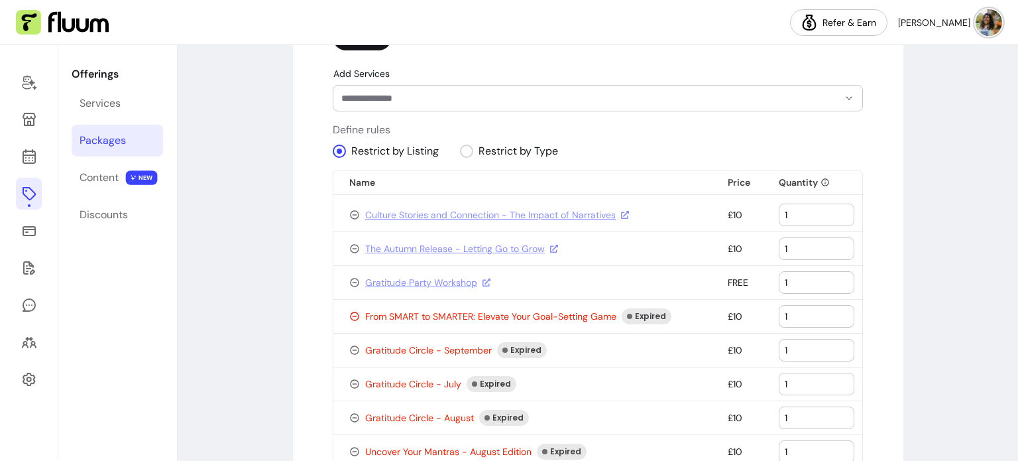
click at [350, 314] on icon at bounding box center [402, 351] width 150 height 126
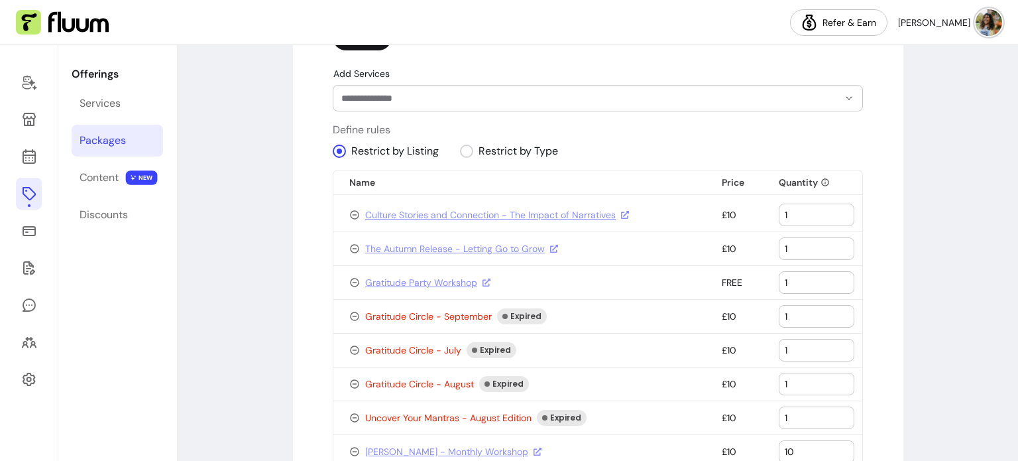
click at [350, 314] on icon at bounding box center [402, 351] width 150 height 126
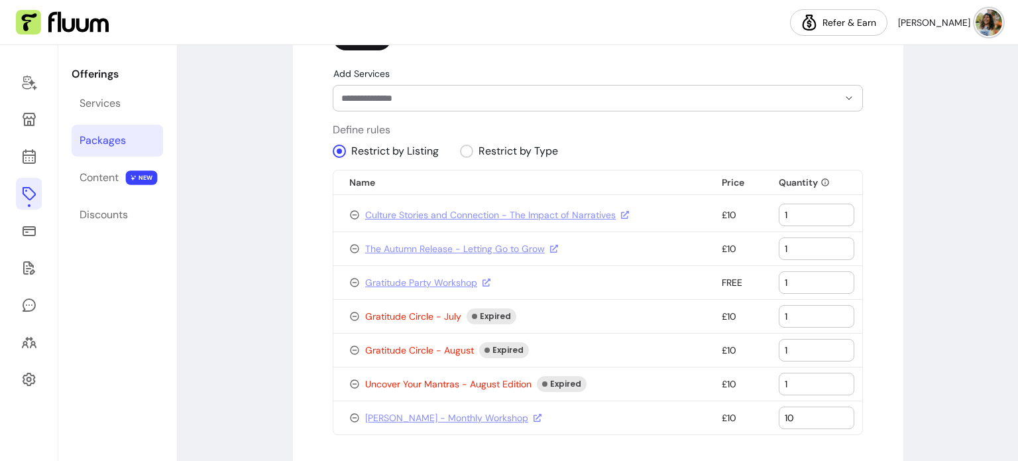
click at [350, 314] on icon at bounding box center [402, 351] width 150 height 126
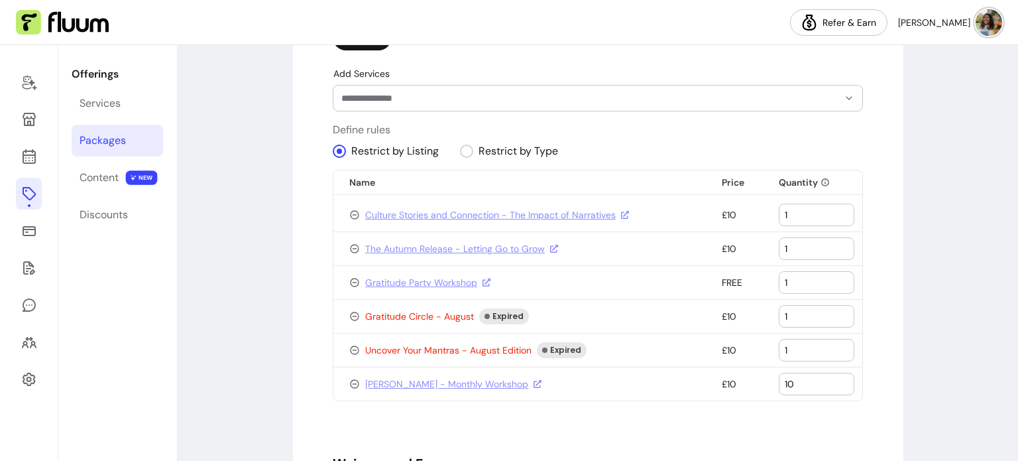
click at [350, 314] on icon at bounding box center [402, 351] width 150 height 126
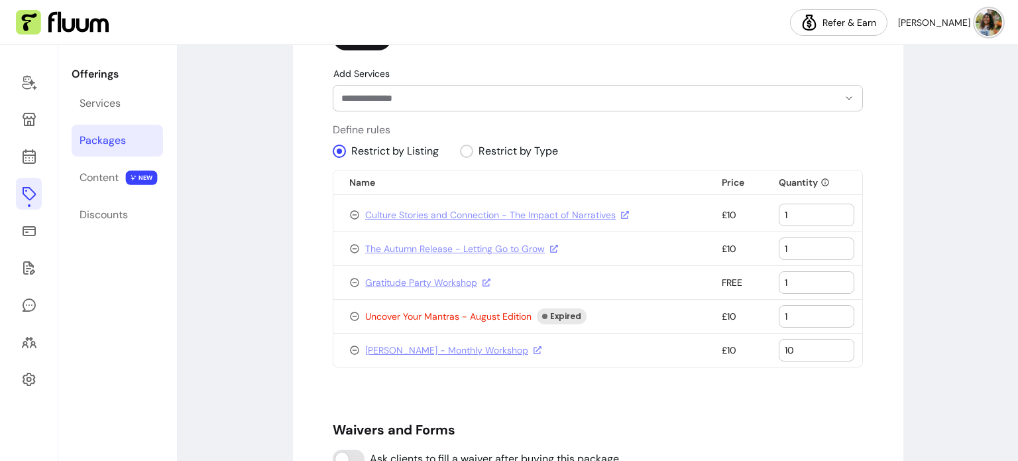
click at [350, 314] on icon at bounding box center [402, 351] width 150 height 126
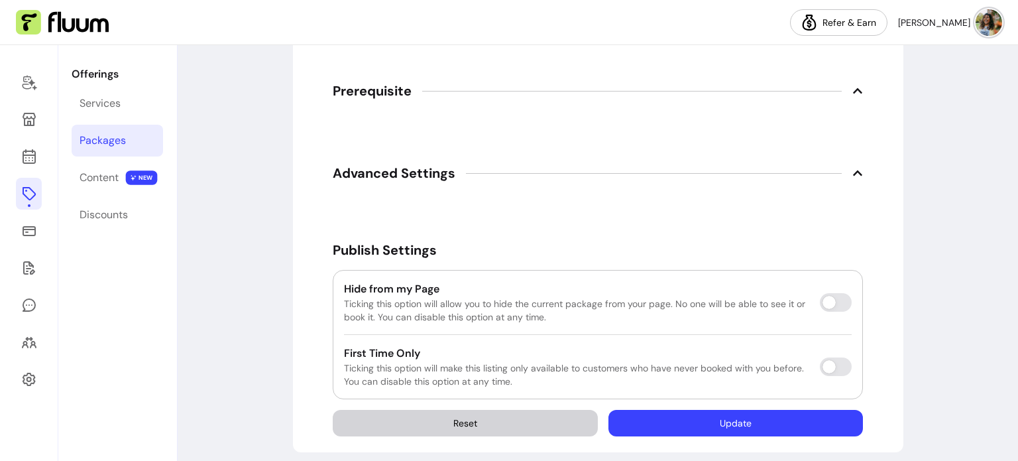
scroll to position [1412, 0]
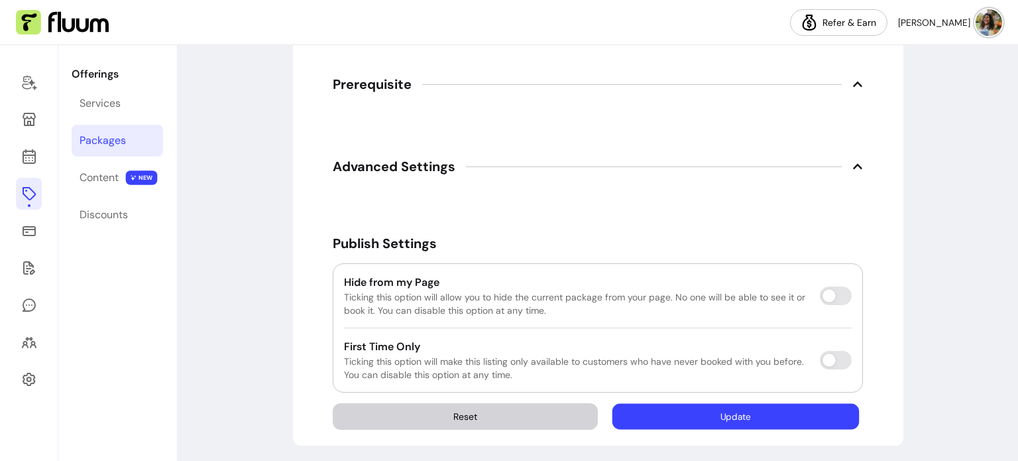
click at [772, 418] on button "Update" at bounding box center [735, 417] width 247 height 26
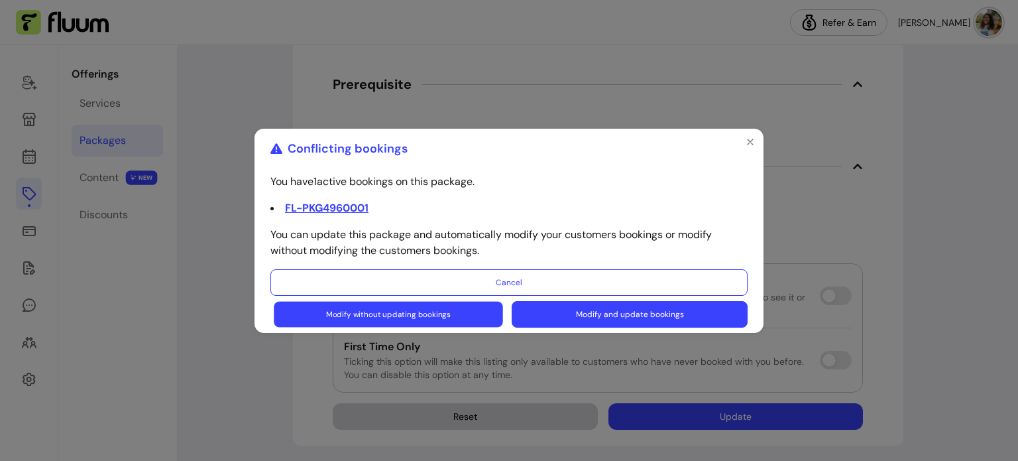
click at [424, 317] on button "Modify without updating bookings" at bounding box center [388, 314] width 229 height 26
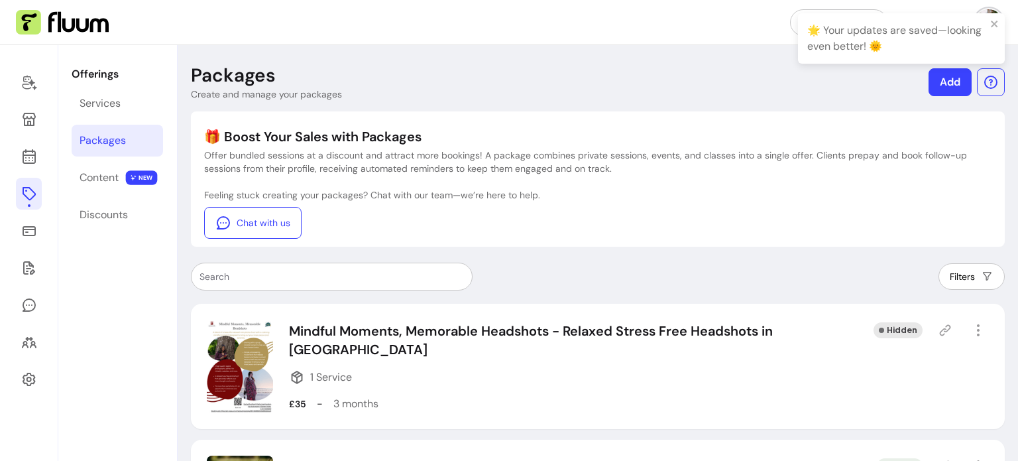
scroll to position [265, 0]
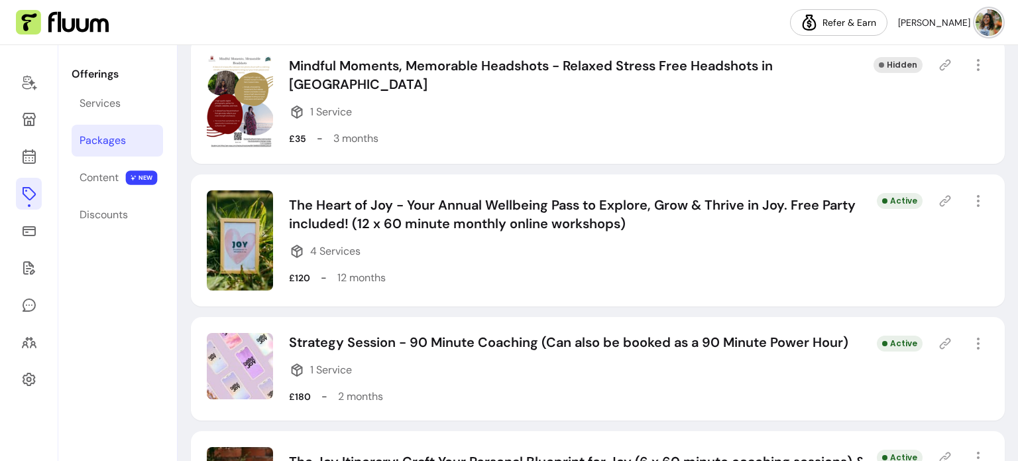
click at [939, 202] on icon at bounding box center [945, 200] width 13 height 13
click at [231, 241] on img at bounding box center [240, 240] width 66 height 100
click at [970, 199] on icon "button" at bounding box center [978, 201] width 16 height 16
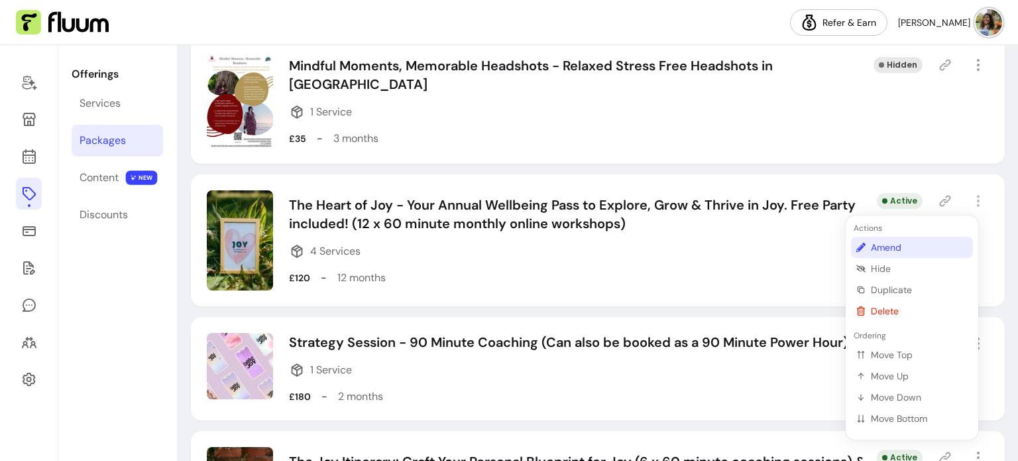
click at [911, 243] on span "Amend" at bounding box center [919, 247] width 97 height 13
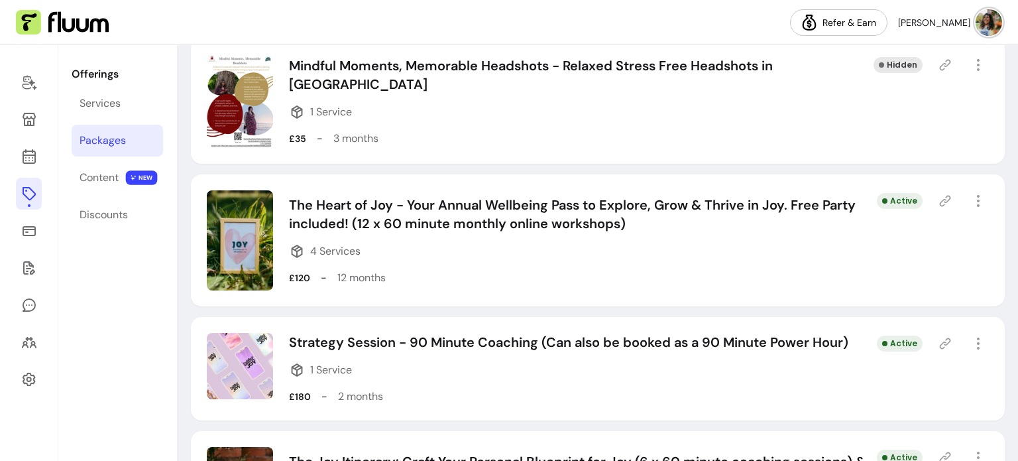
select select "***"
select select "******"
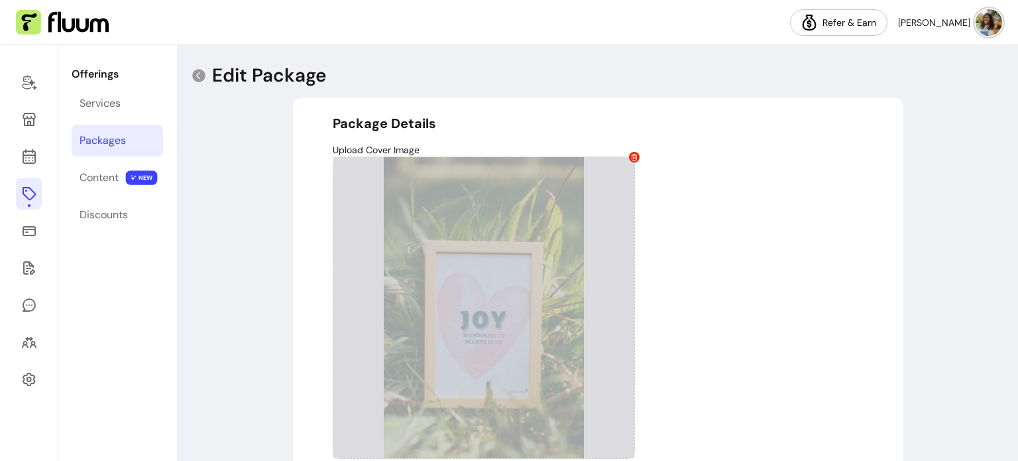
drag, startPoint x: 505, startPoint y: 241, endPoint x: 456, endPoint y: 239, distance: 49.1
click at [456, 239] on div at bounding box center [484, 307] width 302 height 302
click at [590, 184] on div at bounding box center [484, 307] width 302 height 302
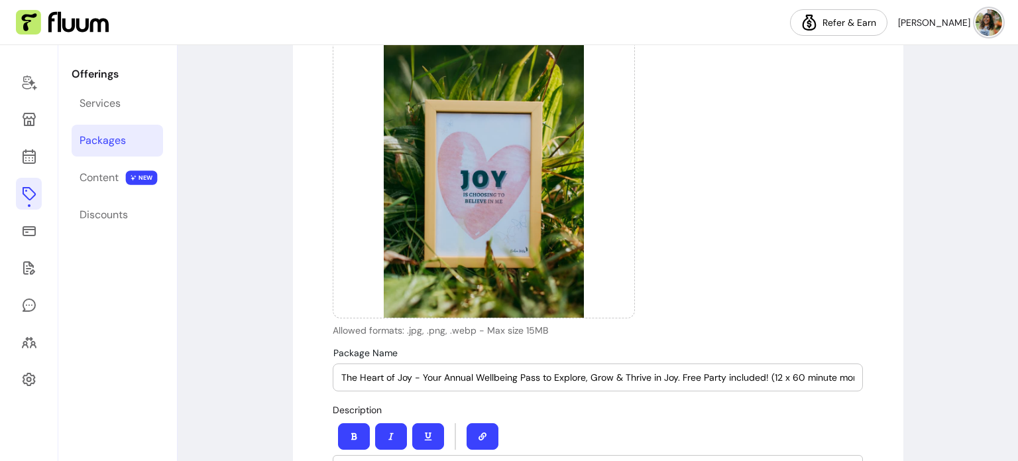
scroll to position [133, 0]
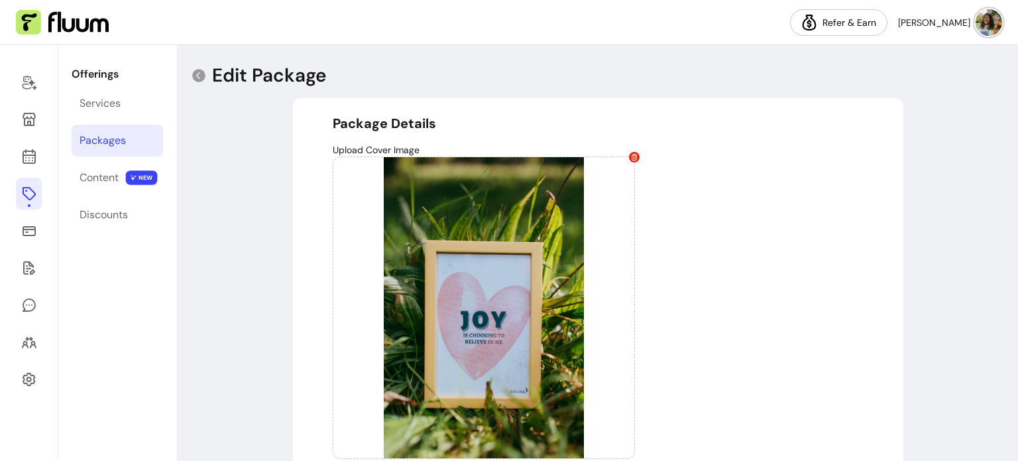
select select "***"
select select "******"
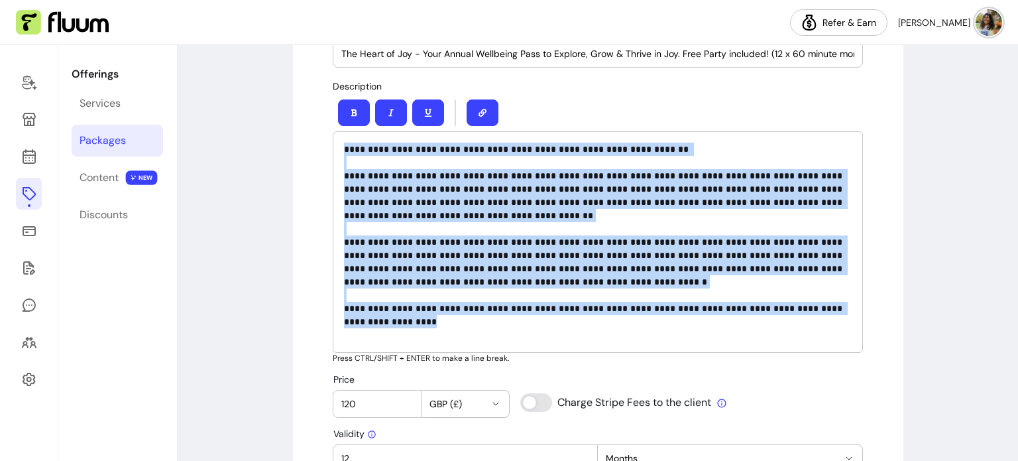
click at [399, 255] on p "**********" at bounding box center [598, 242] width 508 height 199
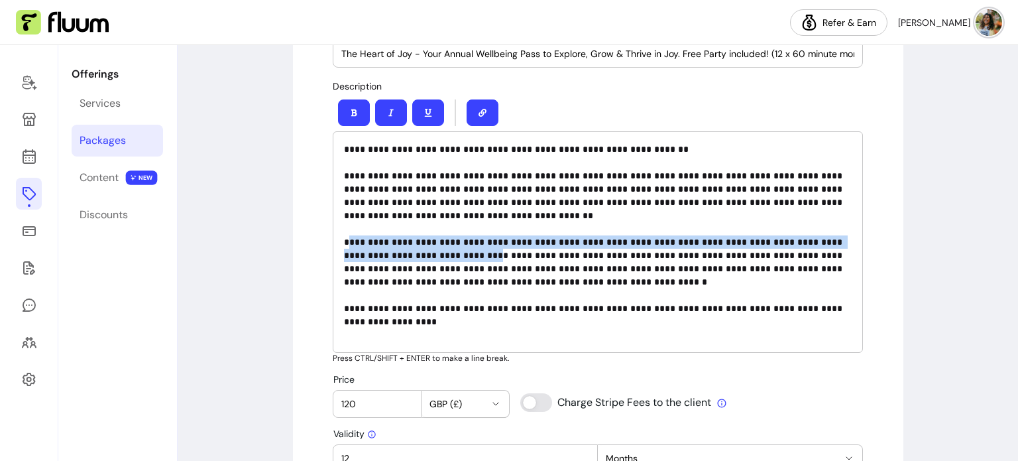
drag, startPoint x: 342, startPoint y: 243, endPoint x: 428, endPoint y: 255, distance: 86.3
click at [428, 255] on p "**********" at bounding box center [598, 242] width 508 height 199
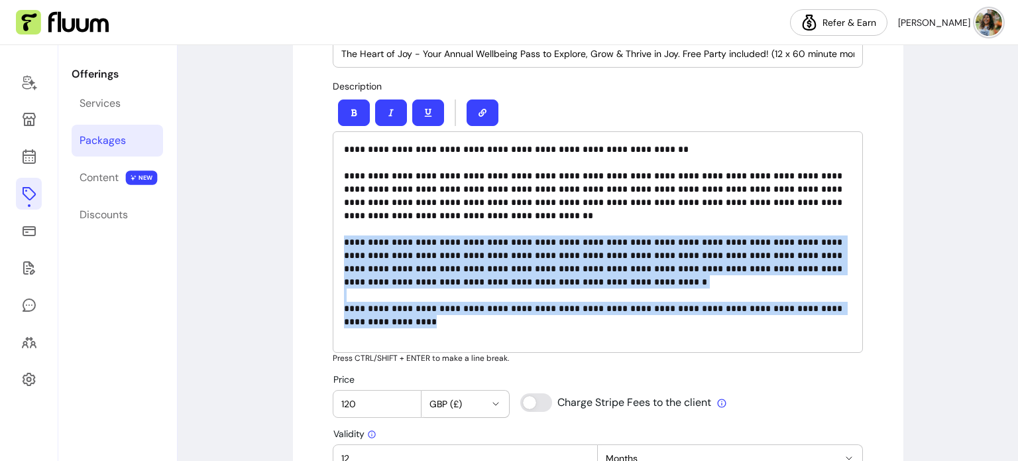
drag, startPoint x: 337, startPoint y: 241, endPoint x: 441, endPoint y: 343, distance: 145.3
click at [441, 343] on div "**********" at bounding box center [598, 241] width 530 height 221
copy p "**********"
click at [20, 197] on link at bounding box center [29, 194] width 26 height 32
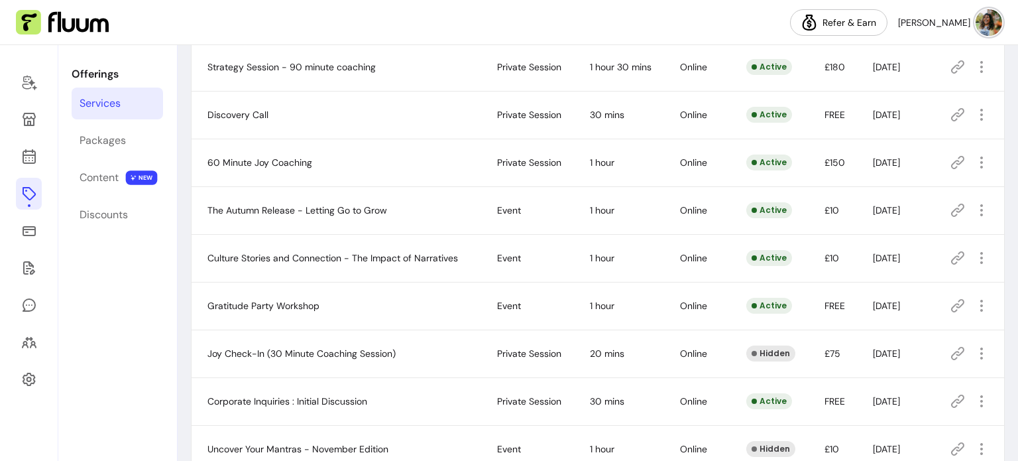
scroll to position [199, 0]
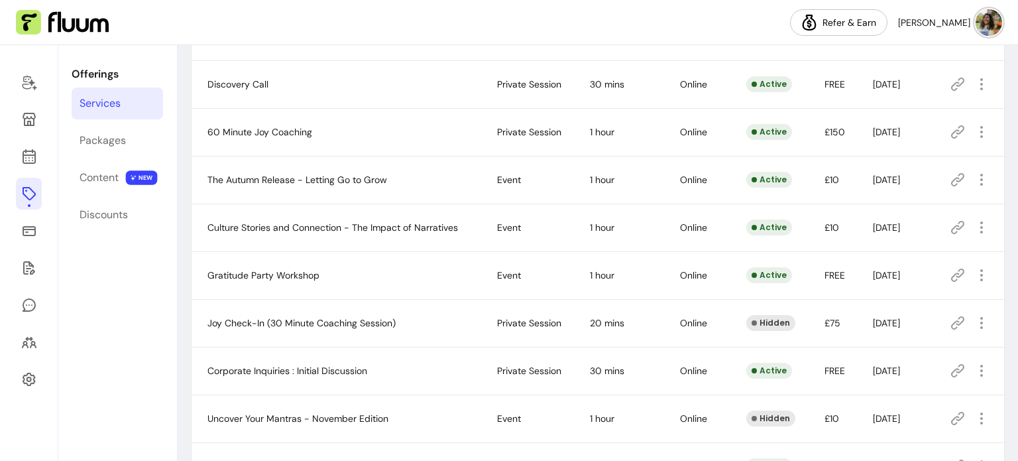
click at [952, 372] on icon at bounding box center [958, 370] width 13 height 13
click at [953, 84] on icon at bounding box center [958, 84] width 13 height 13
click at [950, 82] on icon at bounding box center [958, 84] width 16 height 16
click at [952, 371] on icon at bounding box center [958, 370] width 13 height 13
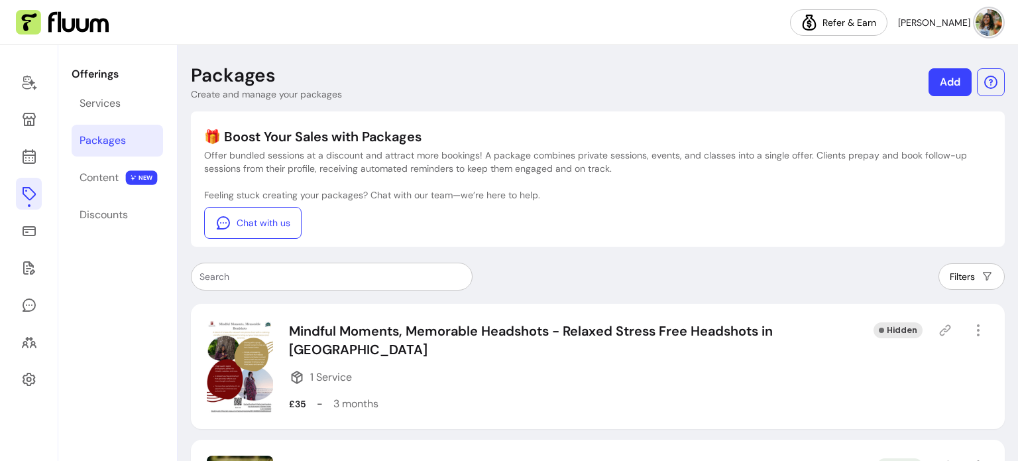
scroll to position [133, 0]
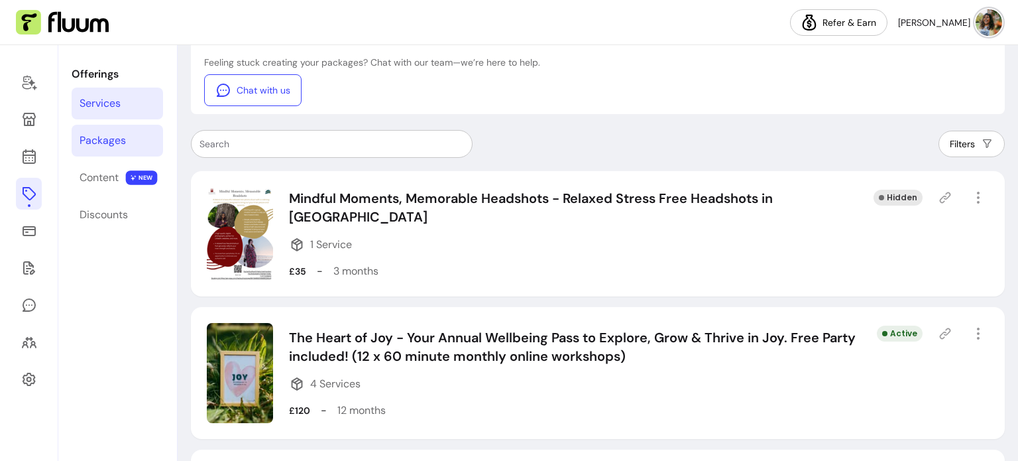
click at [91, 108] on div "Services" at bounding box center [100, 103] width 41 height 16
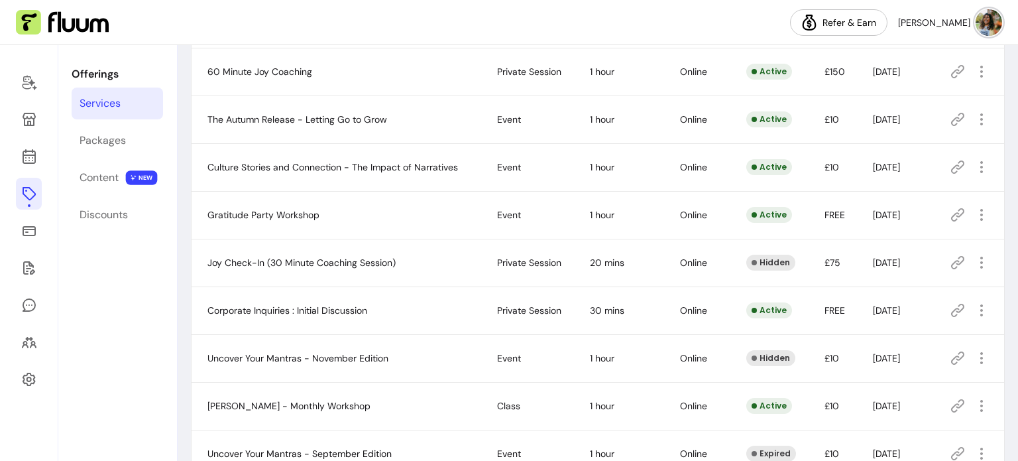
scroll to position [265, 0]
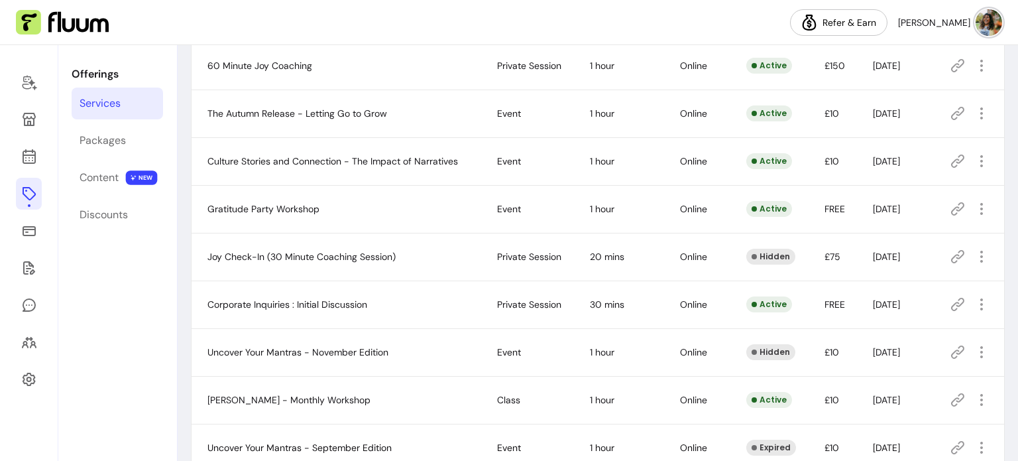
click at [950, 304] on icon at bounding box center [958, 304] width 16 height 16
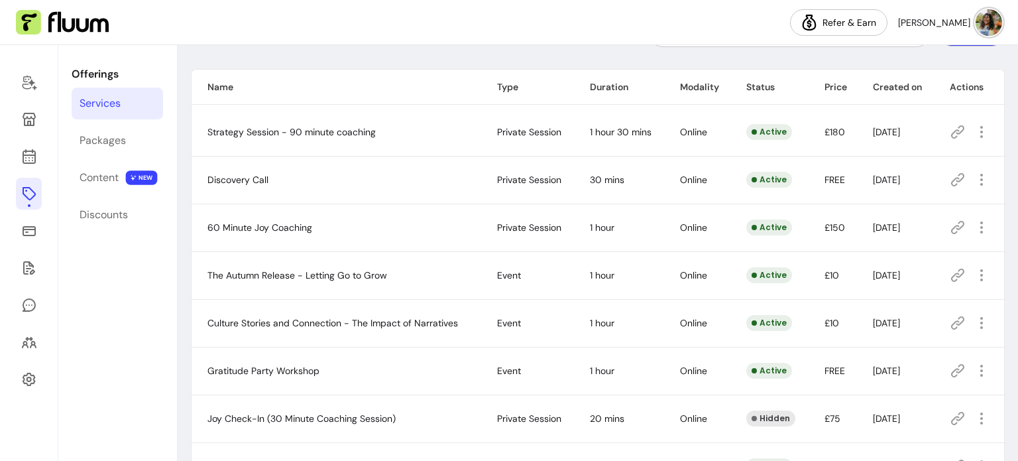
scroll to position [66, 0]
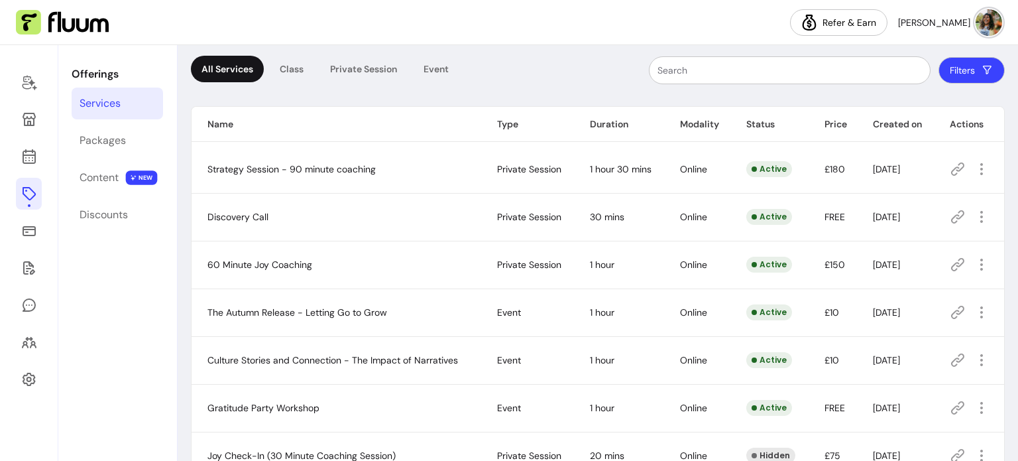
click at [950, 213] on icon at bounding box center [958, 217] width 16 height 16
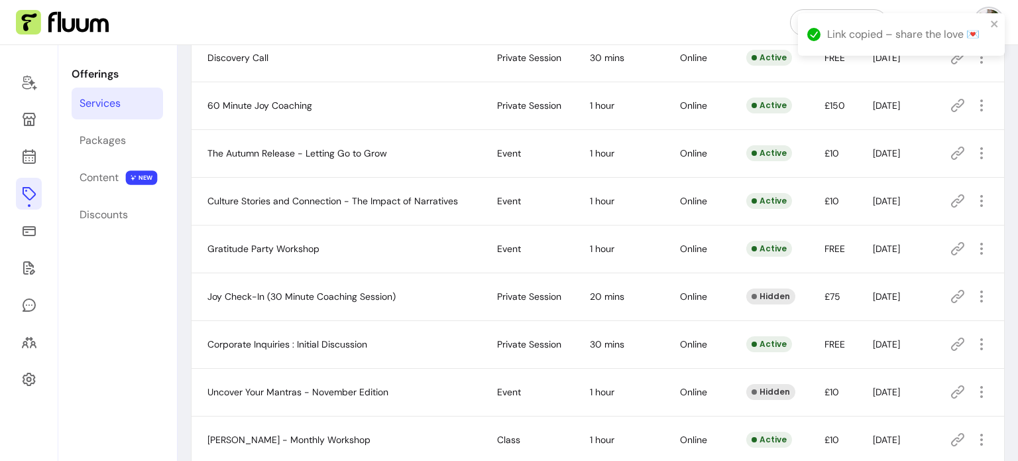
scroll to position [265, 0]
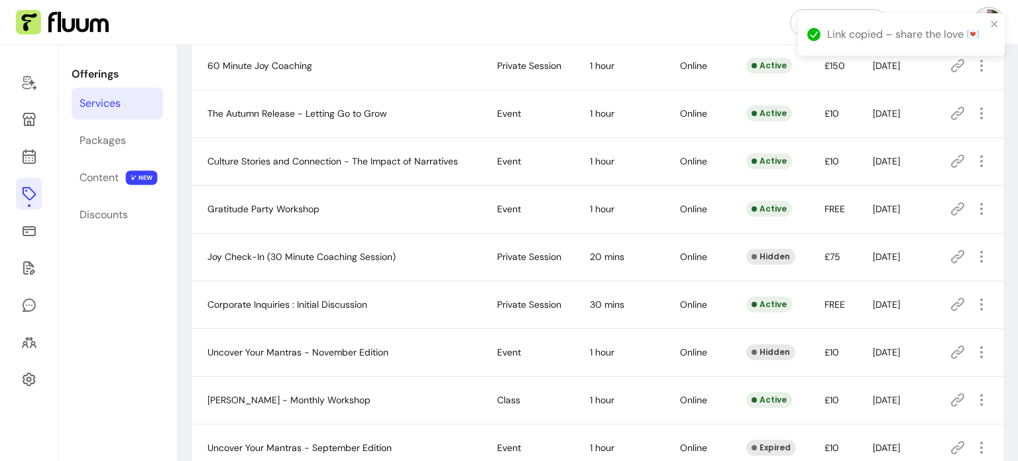
click at [952, 304] on icon at bounding box center [958, 304] width 13 height 13
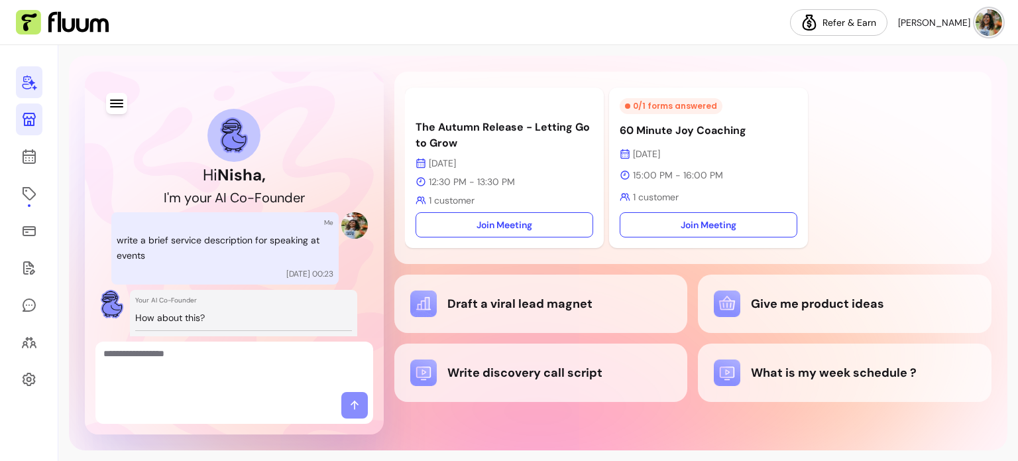
scroll to position [846, 0]
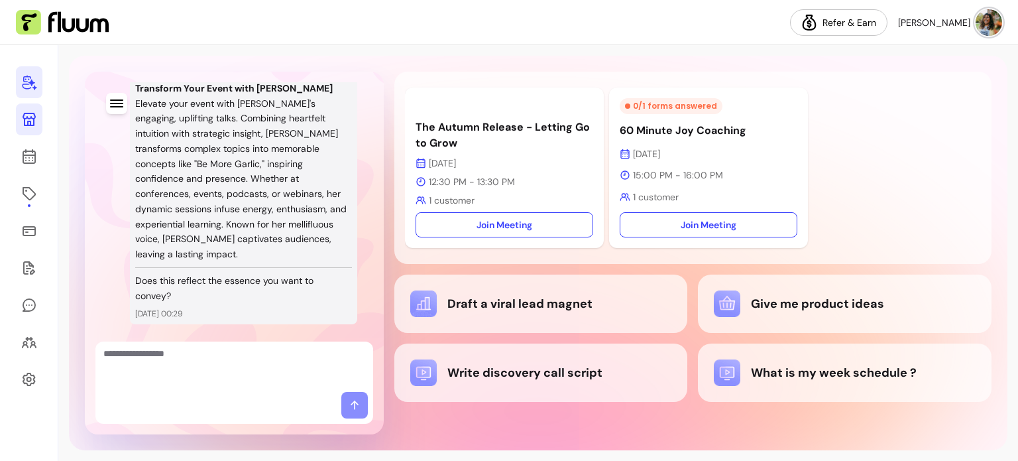
click at [29, 116] on icon at bounding box center [29, 119] width 16 height 16
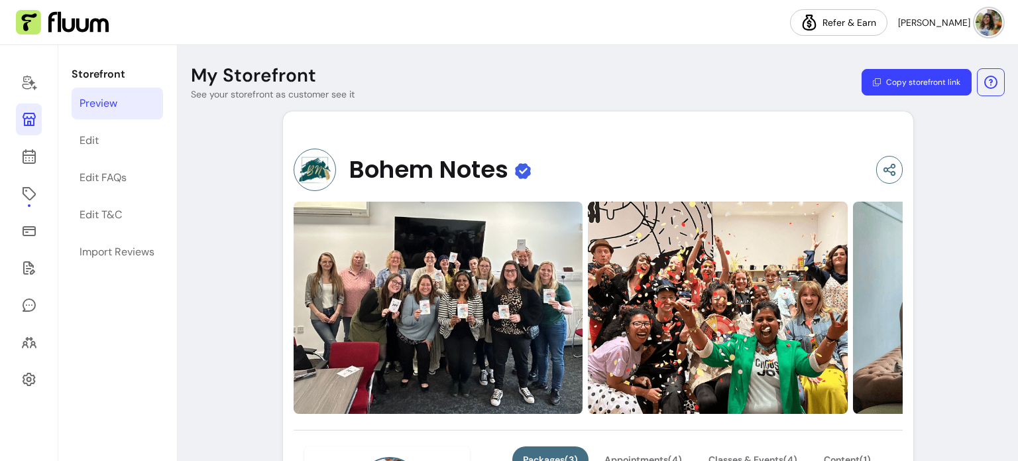
click at [922, 80] on button "Copy storefront link" at bounding box center [917, 82] width 110 height 27
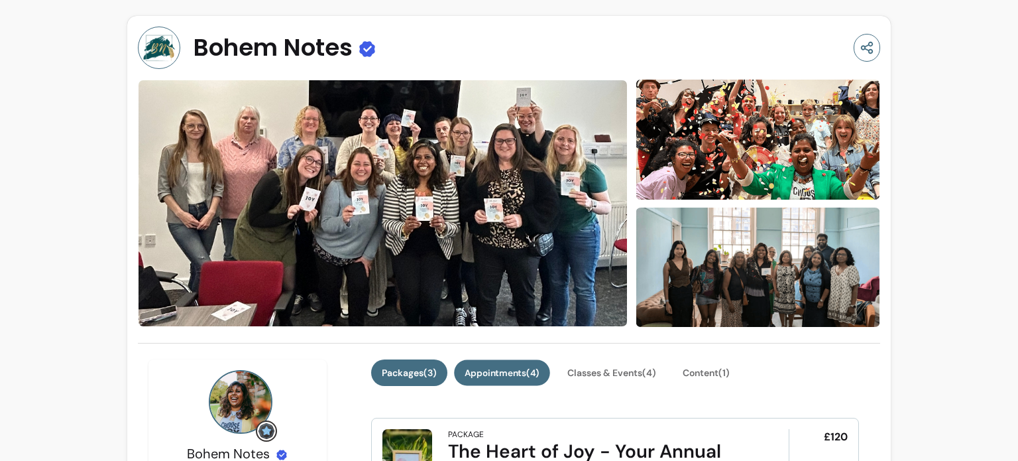
click at [485, 376] on button "Appointments ( 4 )" at bounding box center [502, 373] width 96 height 26
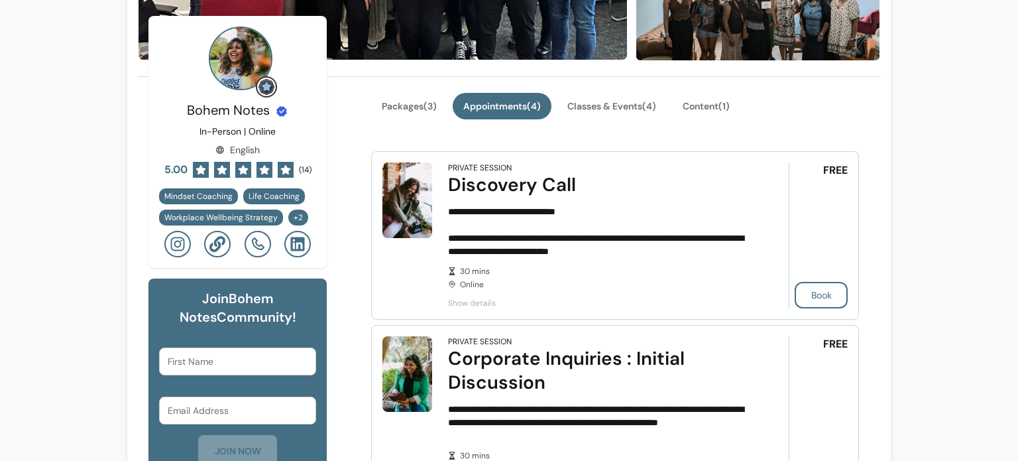
scroll to position [265, 0]
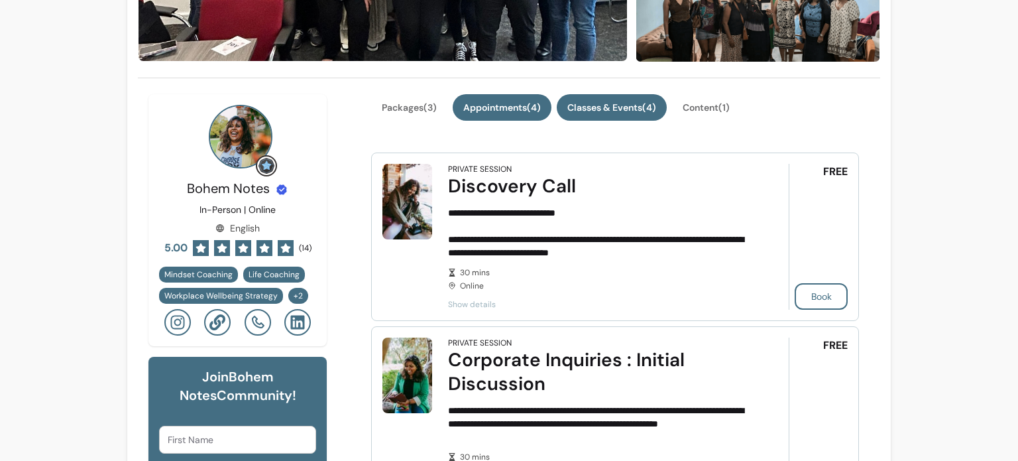
click at [602, 108] on button "Classes & Events ( 4 )" at bounding box center [612, 107] width 110 height 27
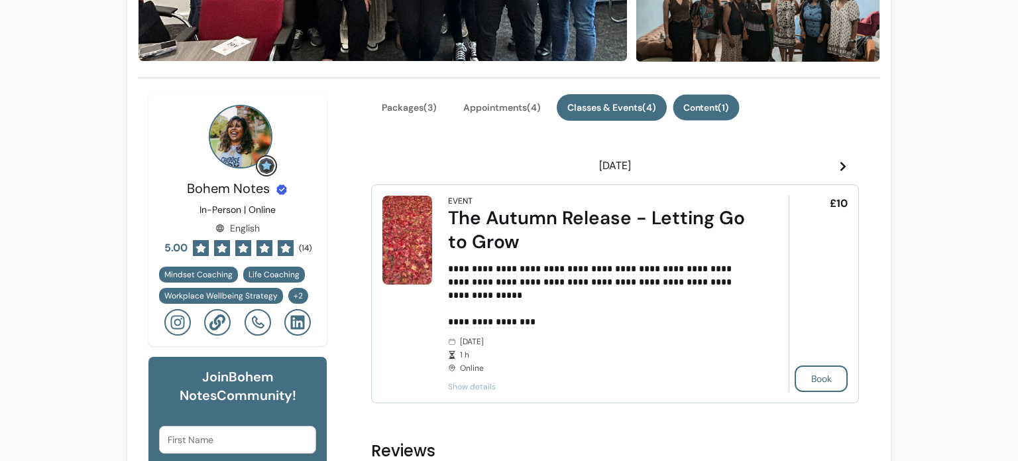
click at [705, 103] on button "Content ( 1 )" at bounding box center [706, 108] width 66 height 26
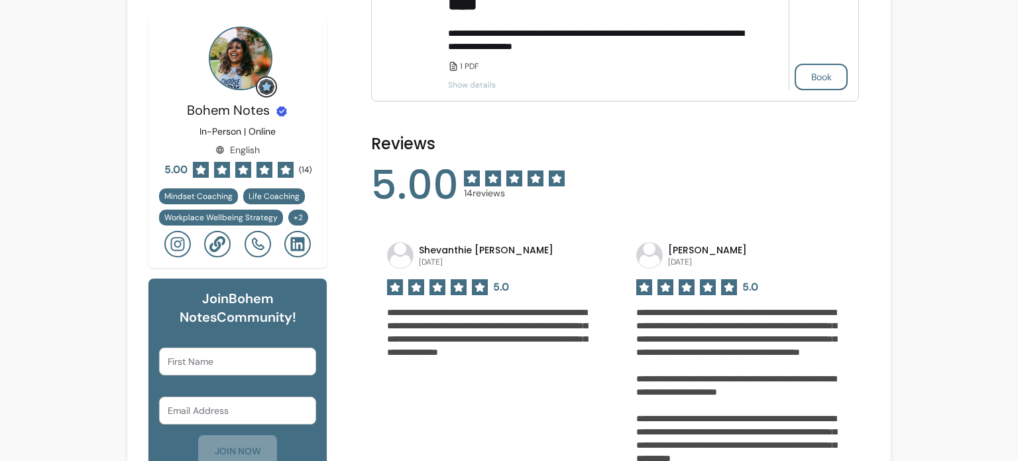
scroll to position [0, 0]
